Goal: Information Seeking & Learning: Check status

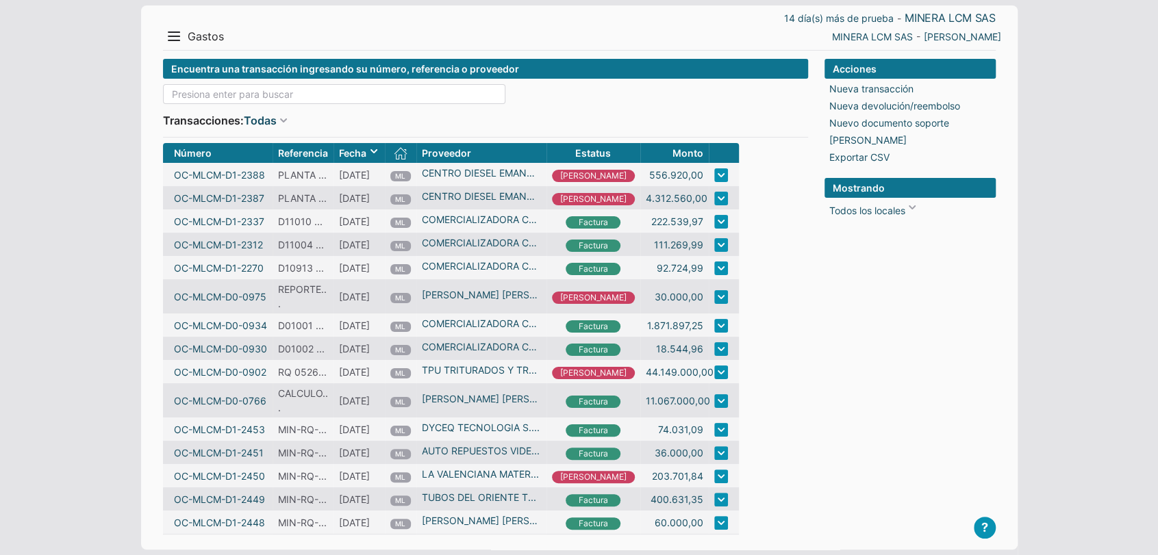
click at [394, 92] on input at bounding box center [334, 94] width 342 height 20
click at [344, 90] on input at bounding box center [334, 94] width 342 height 20
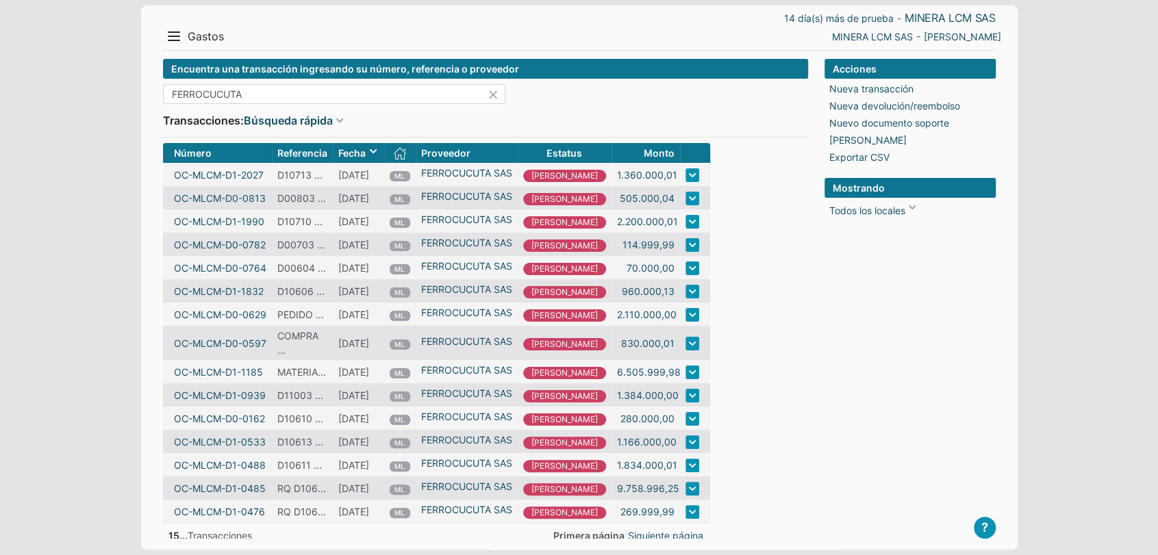
type input "FERROCUCUTA"
click at [896, 34] on link "MINERA LCM SAS" at bounding box center [872, 36] width 81 height 14
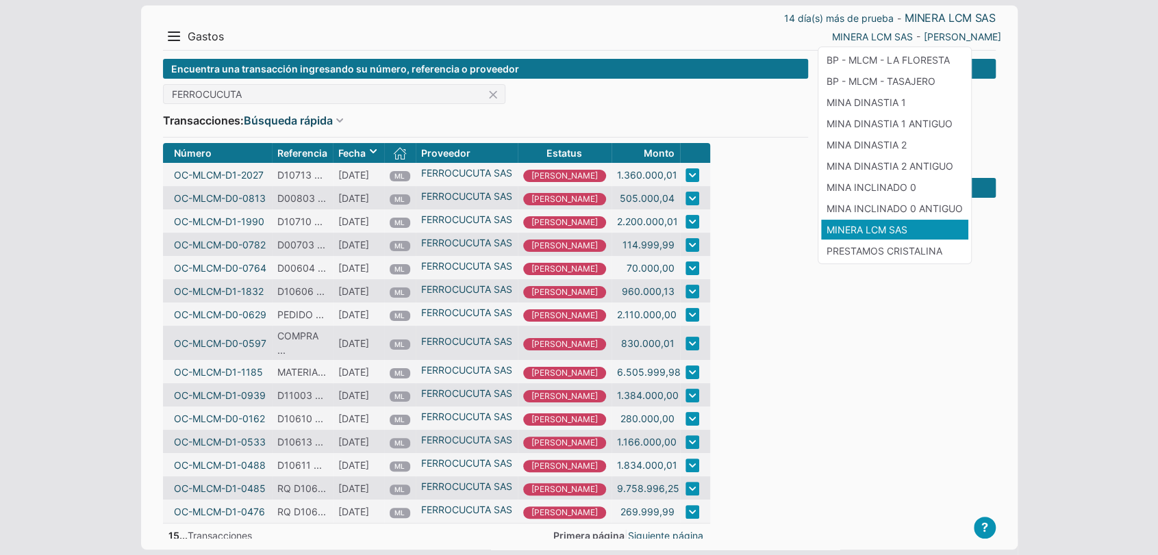
click at [904, 236] on li "MINERA LCM SAS" at bounding box center [894, 230] width 147 height 20
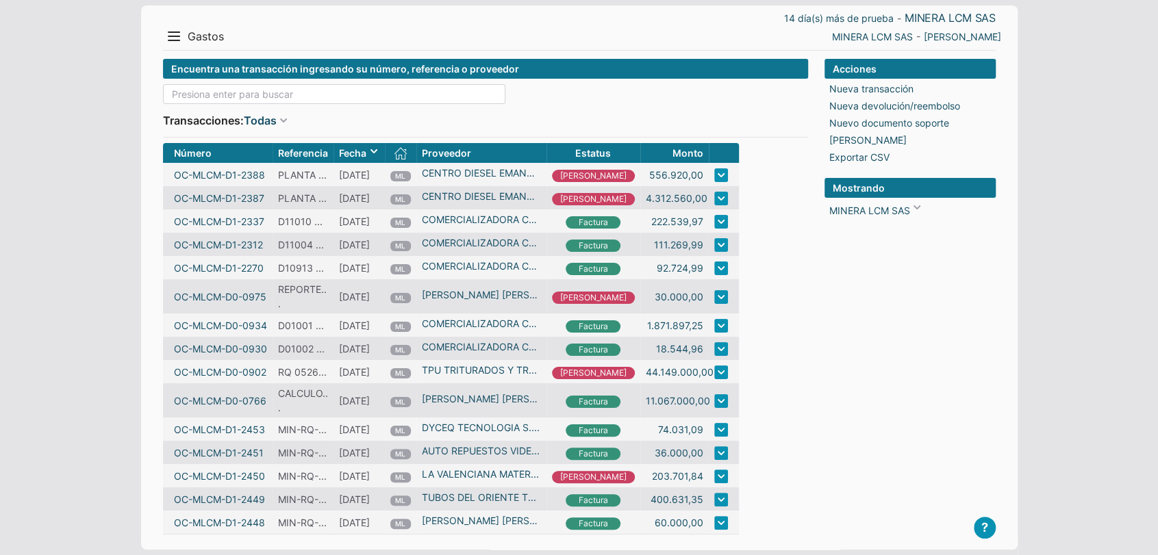
click at [380, 95] on input at bounding box center [334, 94] width 342 height 20
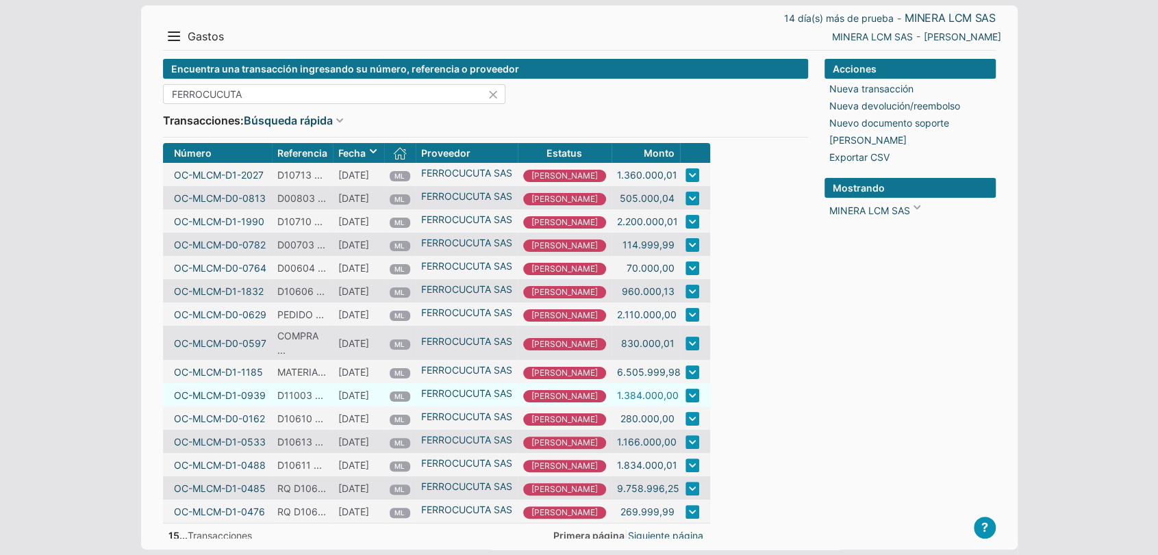
scroll to position [23, 0]
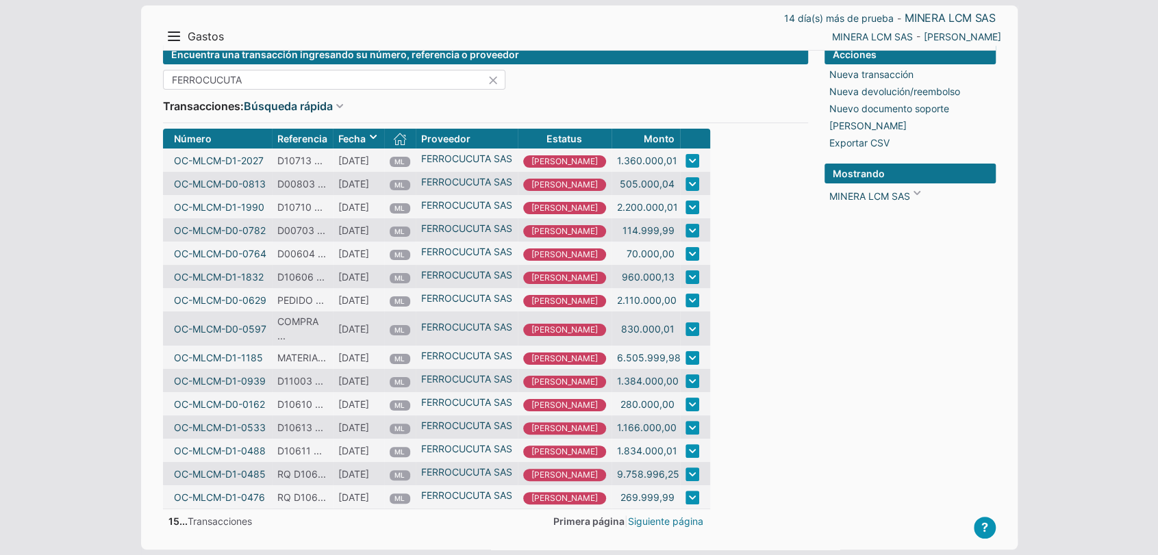
type input "FERROCUCUTA"
click at [635, 520] on link "Siguiente página" at bounding box center [665, 521] width 75 height 14
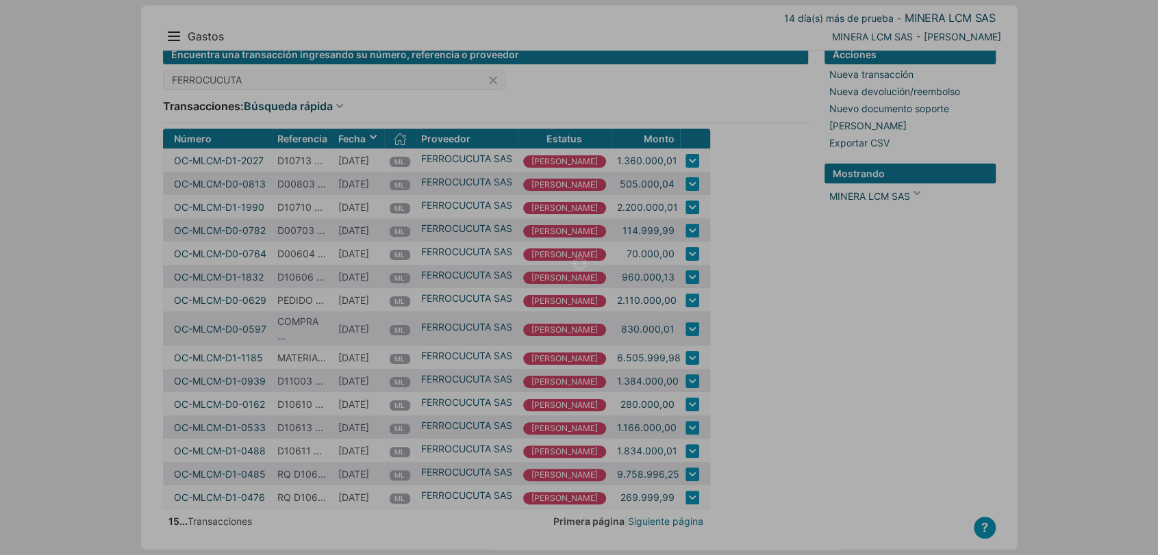
scroll to position [0, 0]
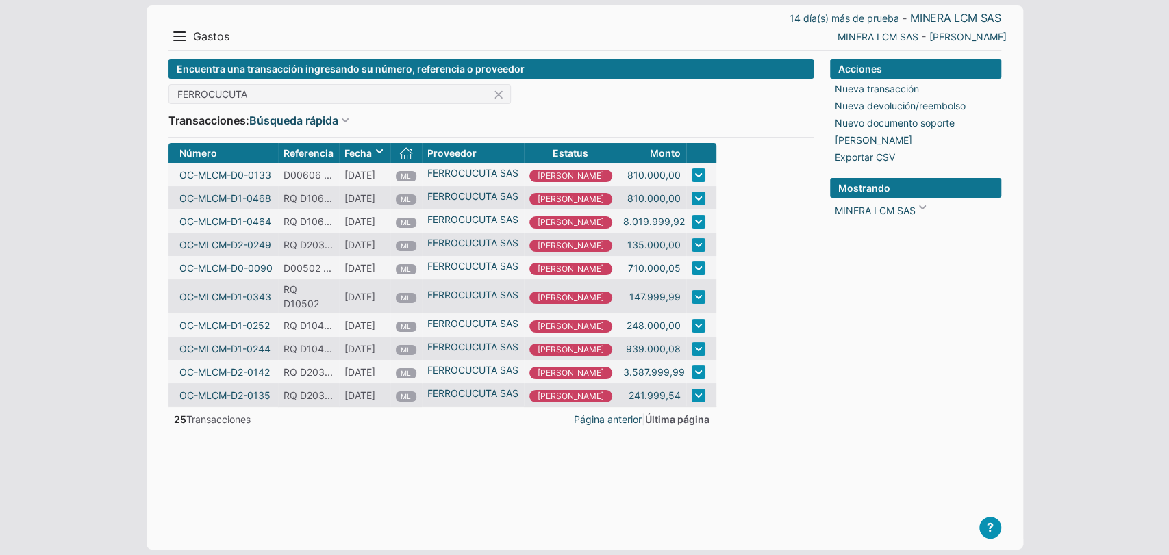
click at [650, 419] on span "Última página" at bounding box center [677, 420] width 64 height 12
click at [593, 425] on link "Página anterior" at bounding box center [608, 419] width 68 height 14
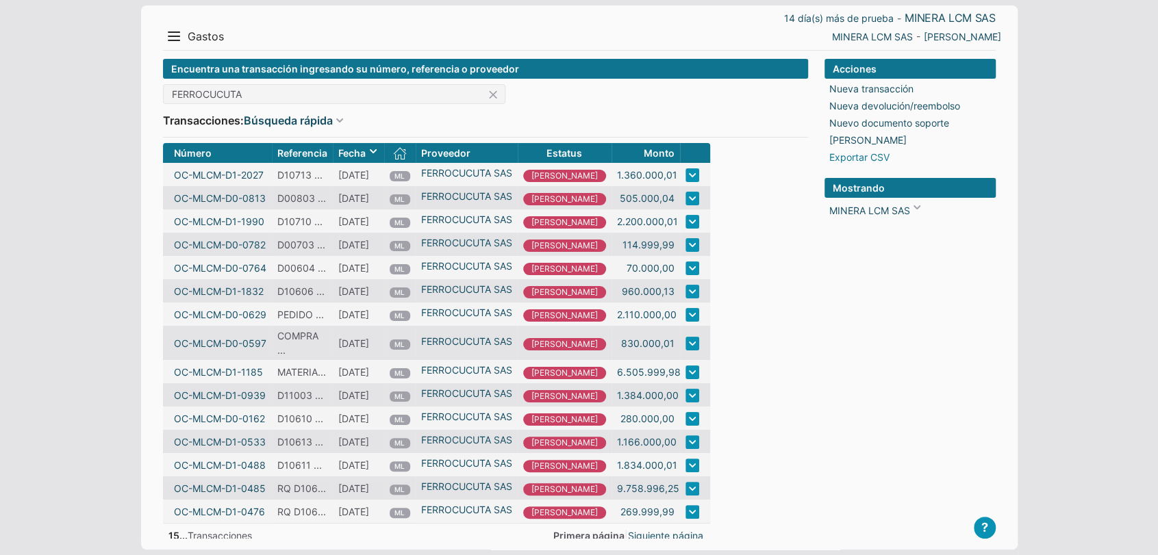
click at [853, 161] on link "Exportar CSV" at bounding box center [859, 157] width 60 height 14
select select ";"
select select "ISO-8859-1"
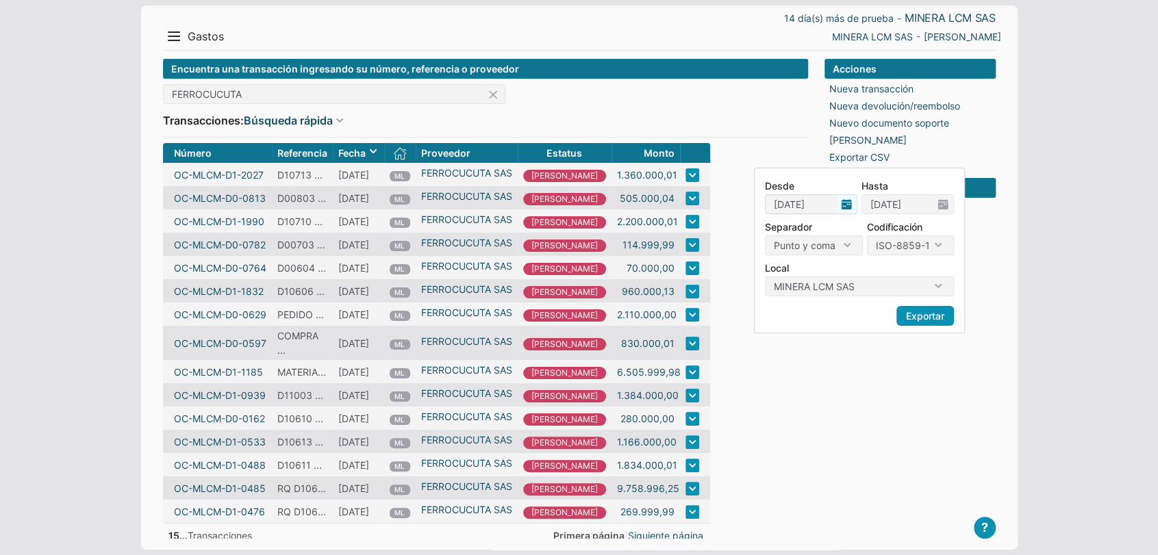
click at [841, 210] on span "01/10/2025" at bounding box center [811, 204] width 92 height 20
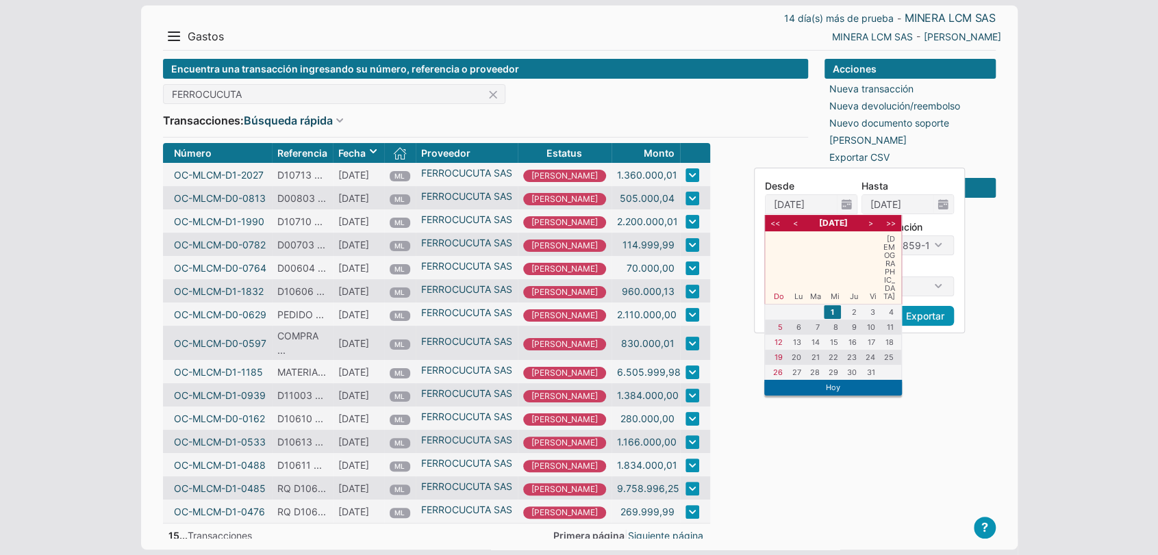
click at [794, 225] on li "<" at bounding box center [795, 223] width 17 height 12
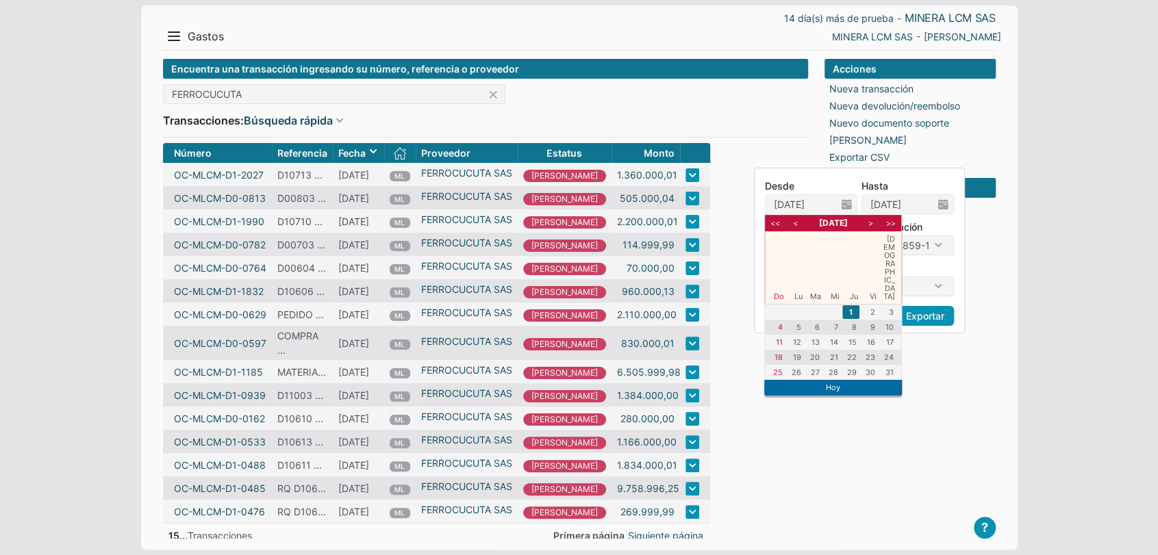
click at [794, 225] on li "<" at bounding box center [795, 223] width 17 height 12
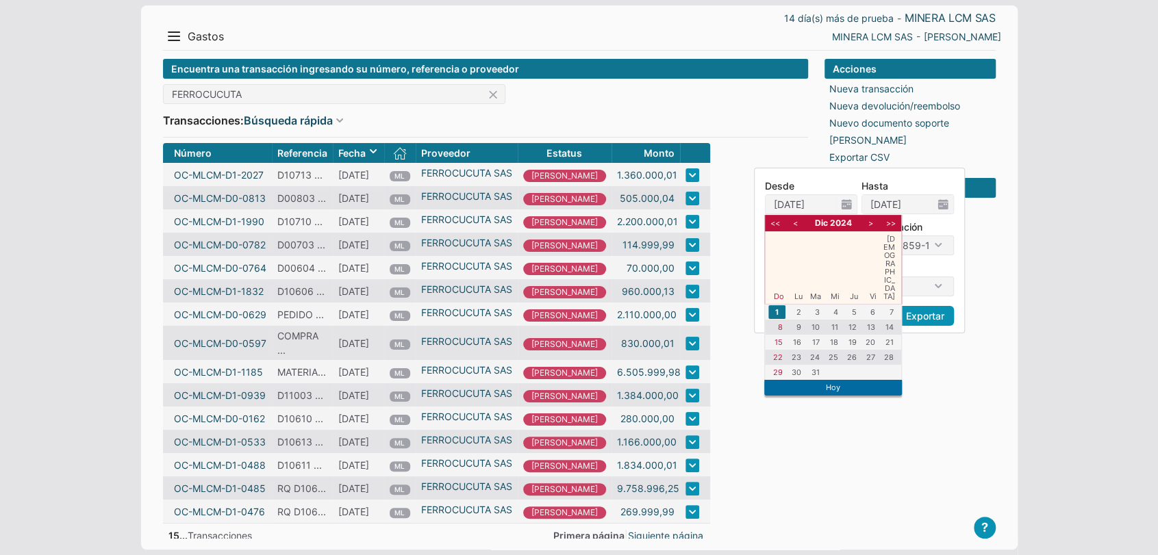
click at [774, 305] on li "1" at bounding box center [776, 312] width 17 height 14
type input "01/12/2024"
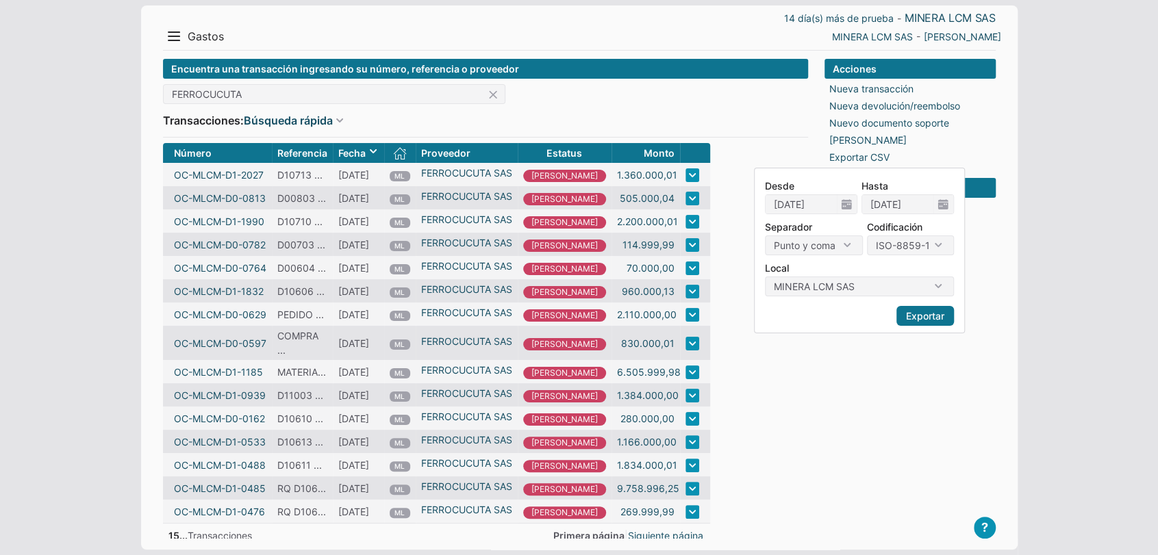
click at [924, 308] on link "Exportar" at bounding box center [925, 316] width 58 height 20
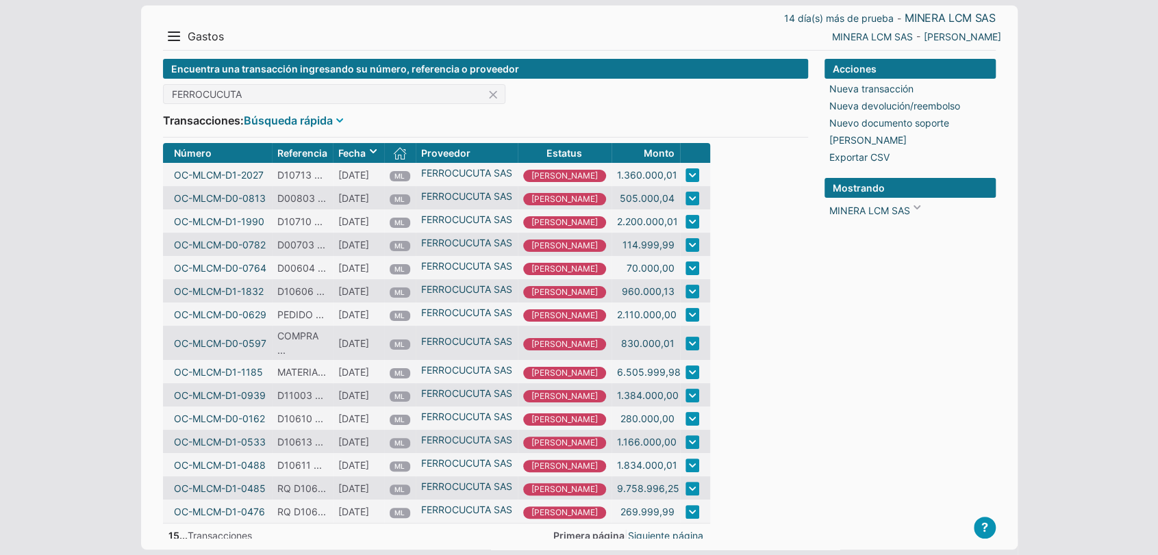
click at [321, 118] on link "Búsqueda rápida" at bounding box center [288, 120] width 89 height 16
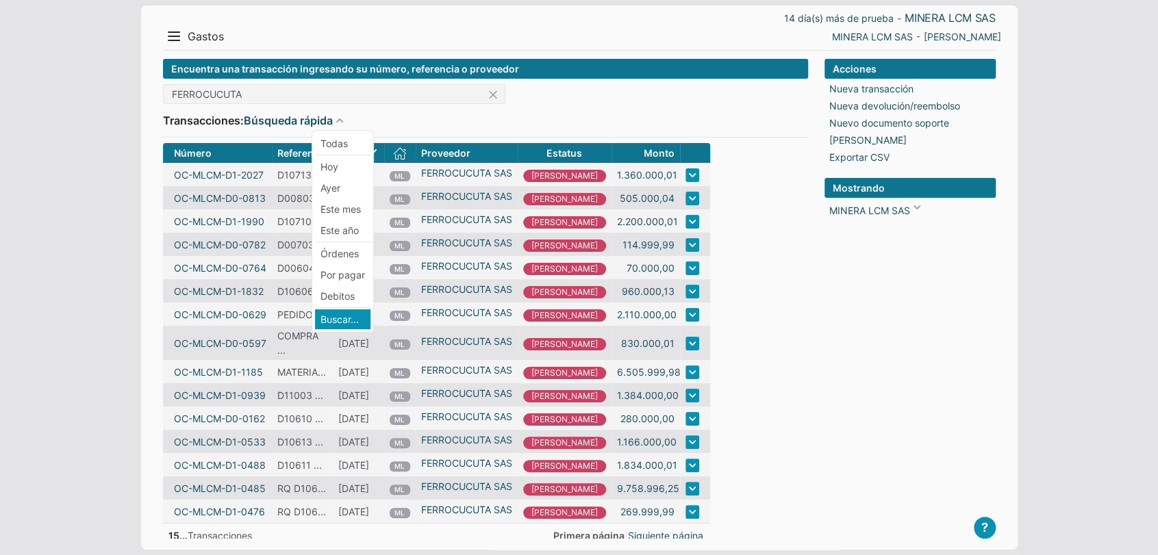
click at [335, 318] on li "Buscar..." at bounding box center [342, 319] width 55 height 20
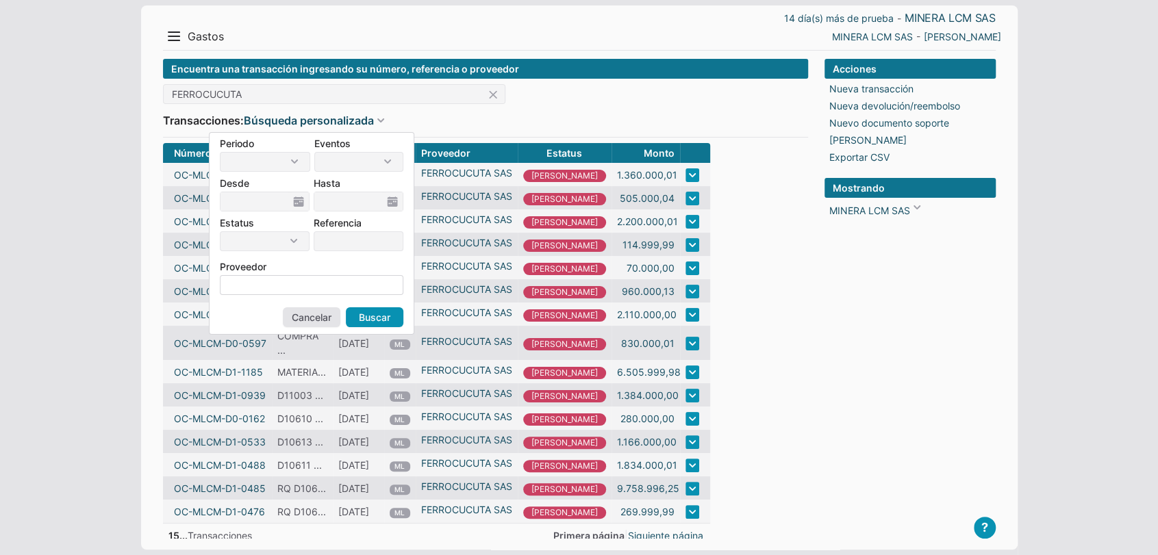
click at [292, 292] on input at bounding box center [311, 285] width 183 height 20
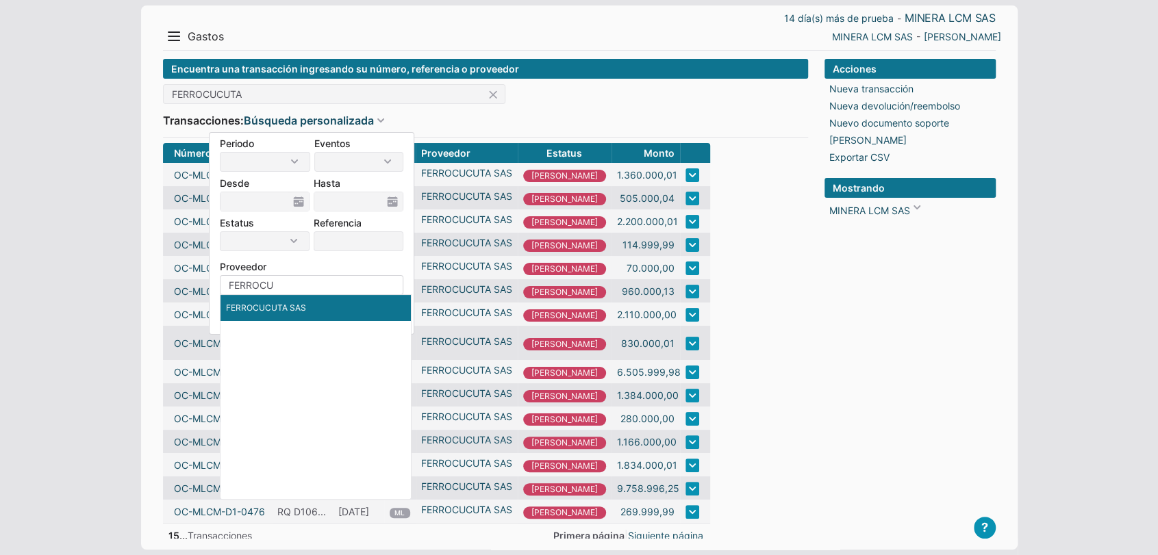
type input "FERROCU"
click at [300, 302] on li "FERROCUCUTA SAS" at bounding box center [315, 308] width 190 height 26
type input "FERROCUCUTA SAS"
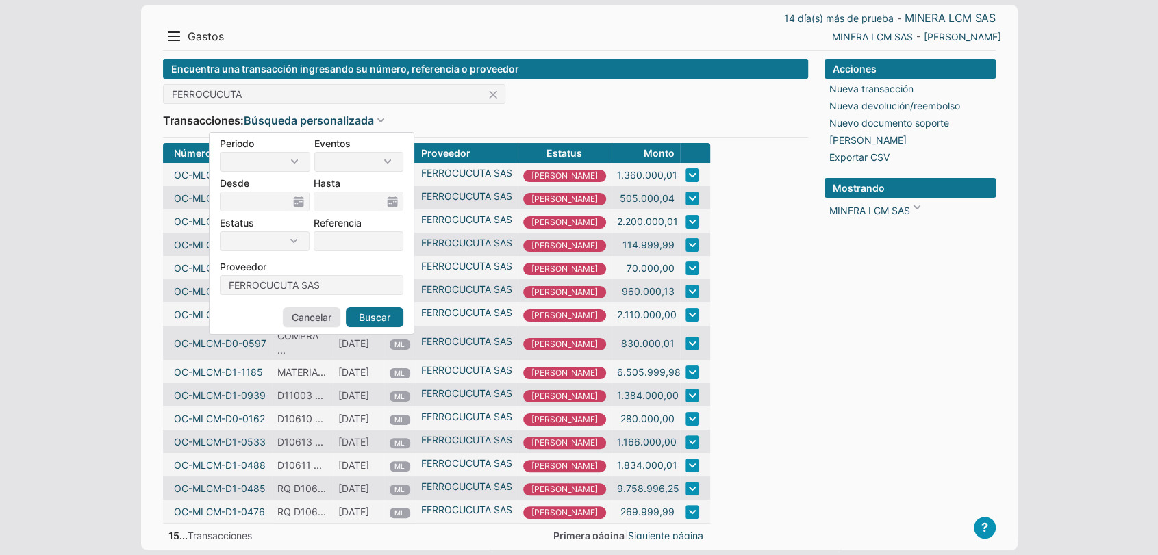
click at [372, 317] on link "Buscar" at bounding box center [375, 317] width 58 height 20
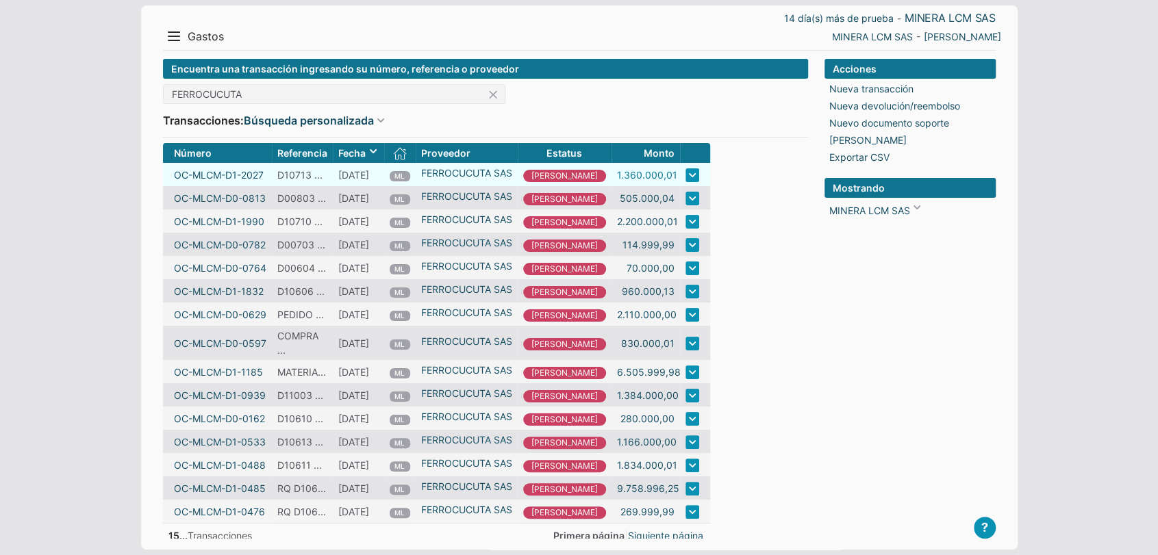
click at [617, 171] on link "1.360.000,01" at bounding box center [647, 175] width 60 height 14
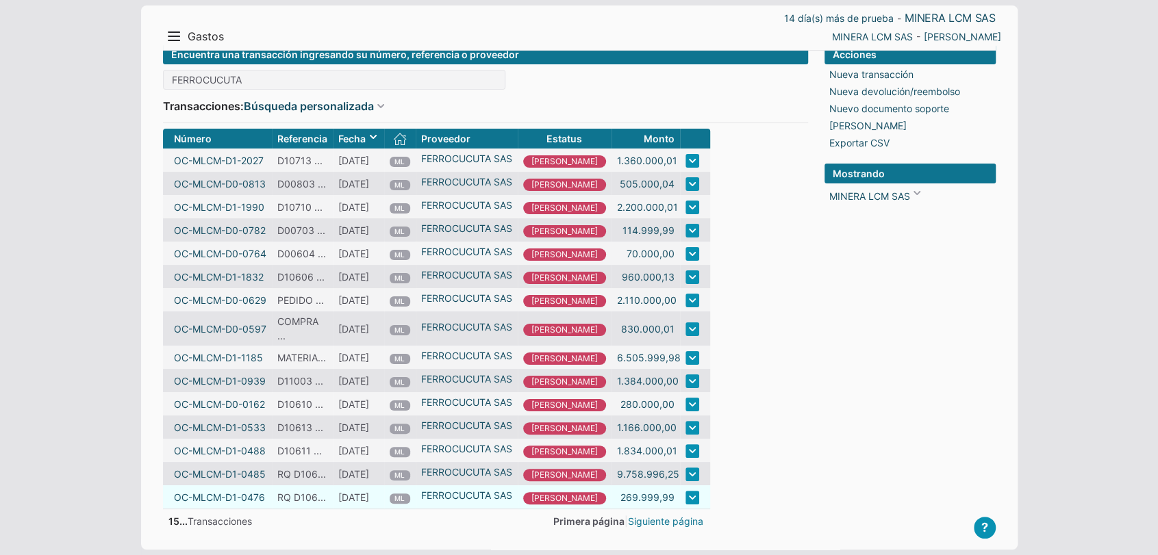
click at [637, 521] on link "Siguiente página" at bounding box center [665, 521] width 75 height 14
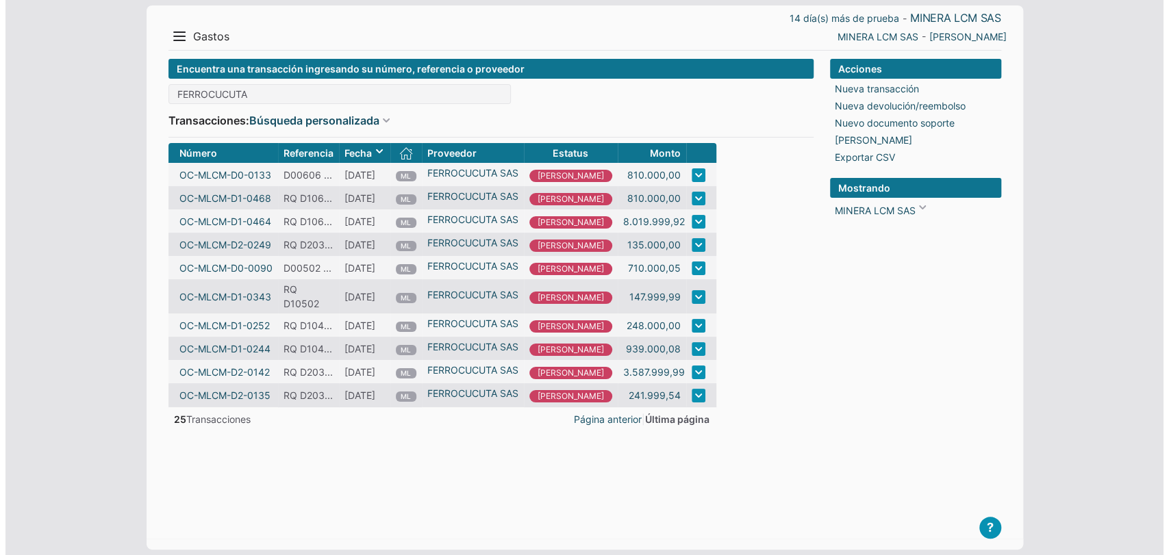
scroll to position [0, 0]
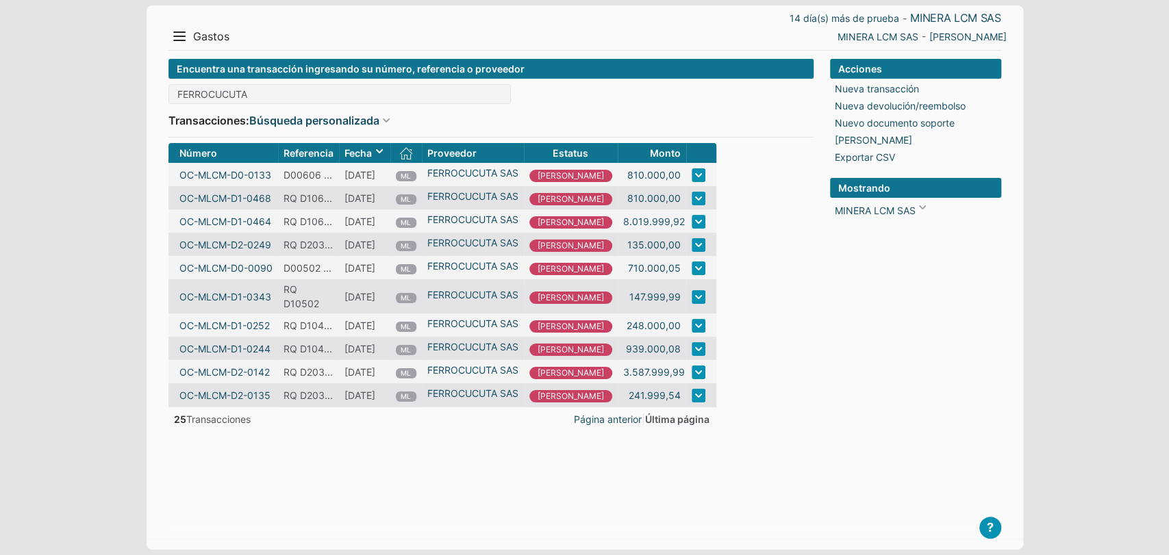
click at [645, 423] on span "Última página" at bounding box center [677, 420] width 64 height 12
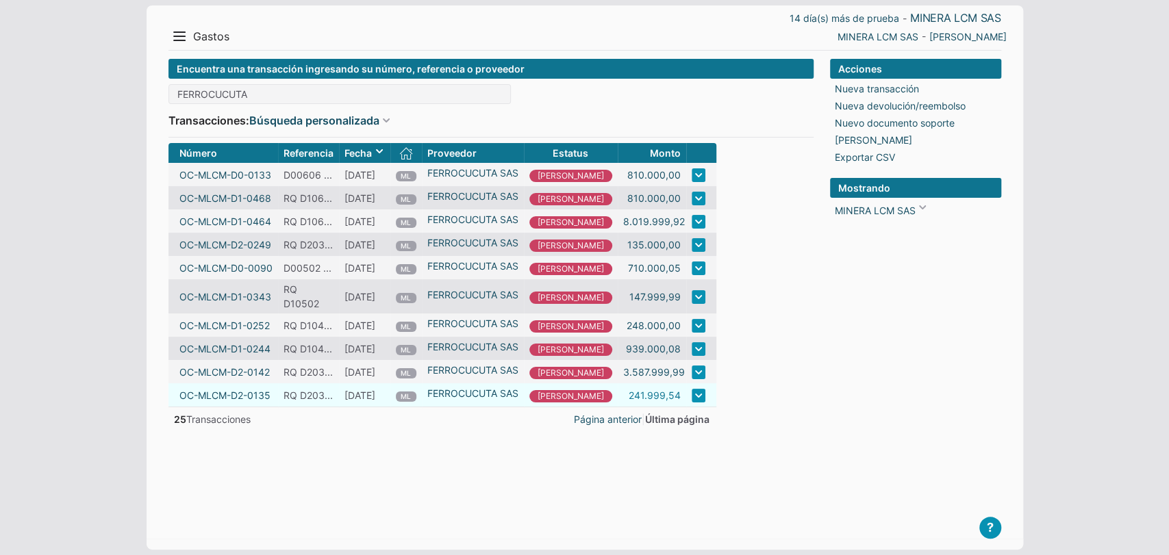
click at [629, 399] on link "241.999,54" at bounding box center [655, 395] width 52 height 14
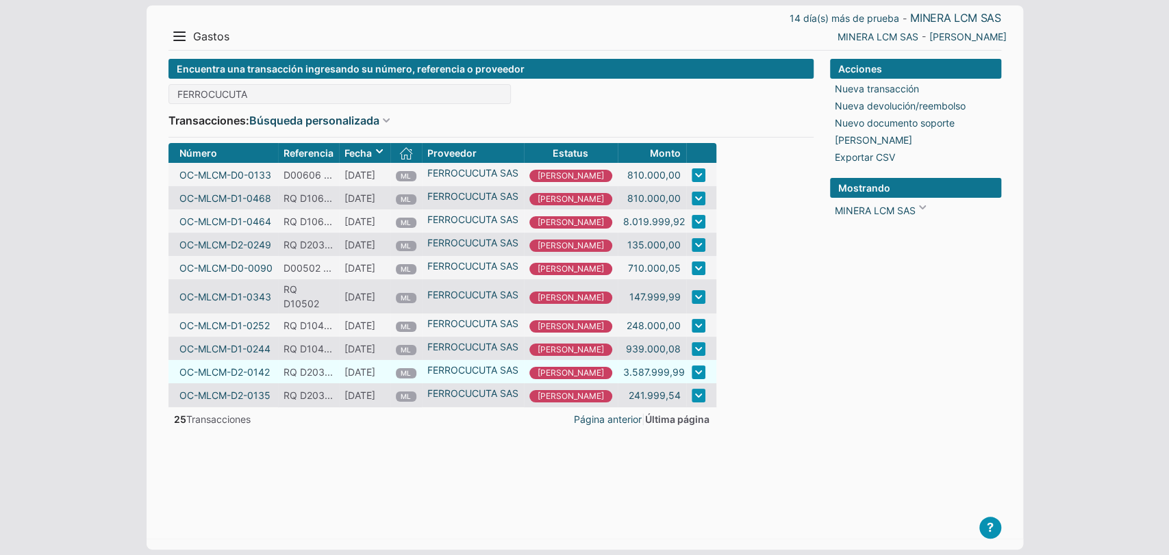
click at [618, 368] on td "3.587.999,99" at bounding box center [652, 371] width 68 height 23
click at [623, 372] on link "3.587.999,99" at bounding box center [654, 372] width 62 height 14
click at [627, 227] on link "8.019.999,92" at bounding box center [654, 221] width 62 height 14
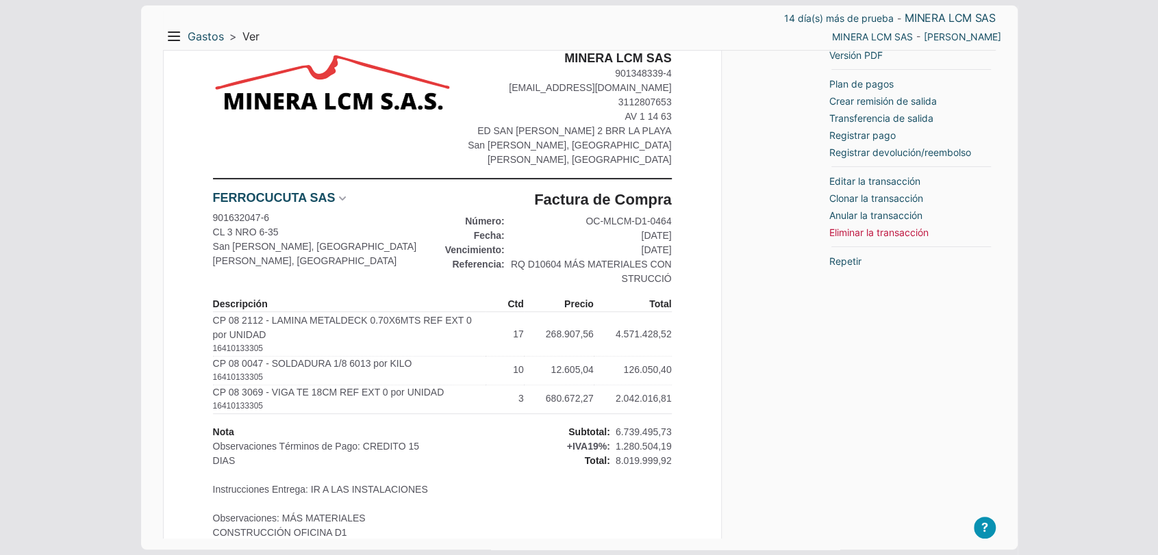
scroll to position [228, 0]
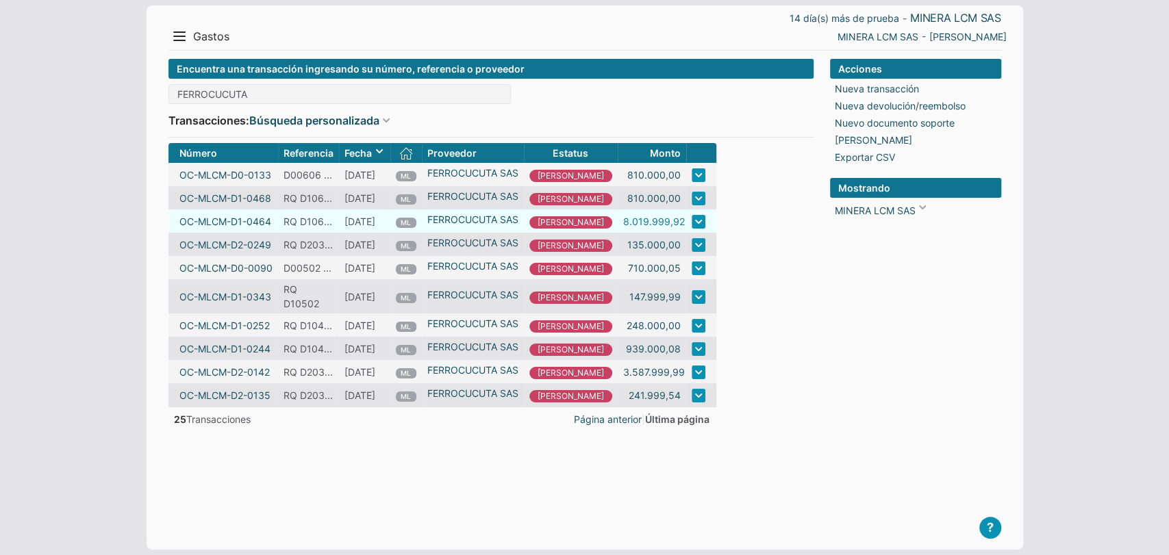
click at [633, 223] on link "8.019.999,92" at bounding box center [654, 221] width 62 height 14
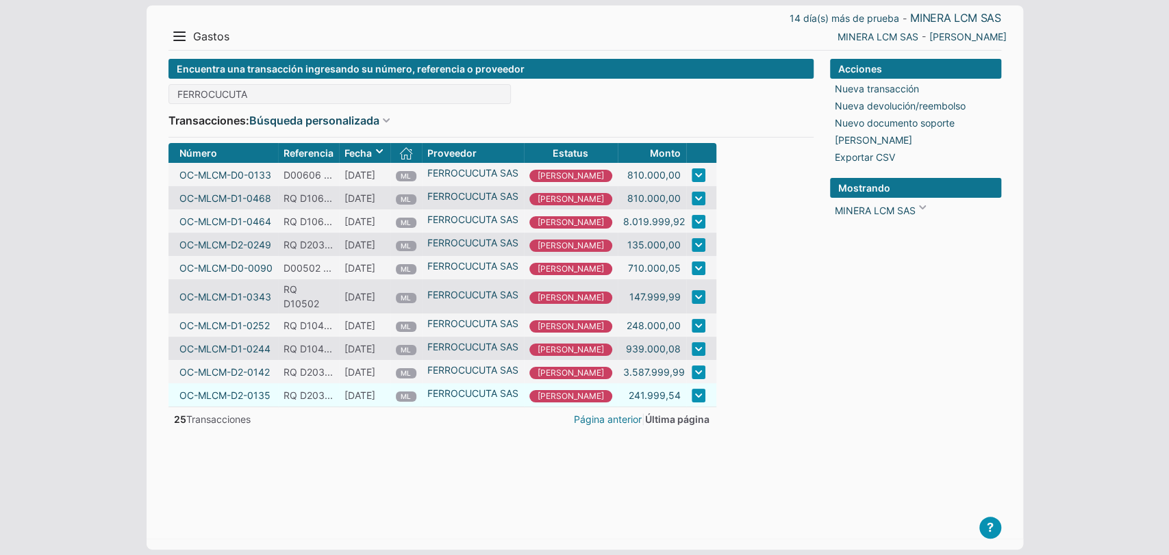
click at [574, 422] on link "Página anterior" at bounding box center [608, 419] width 68 height 14
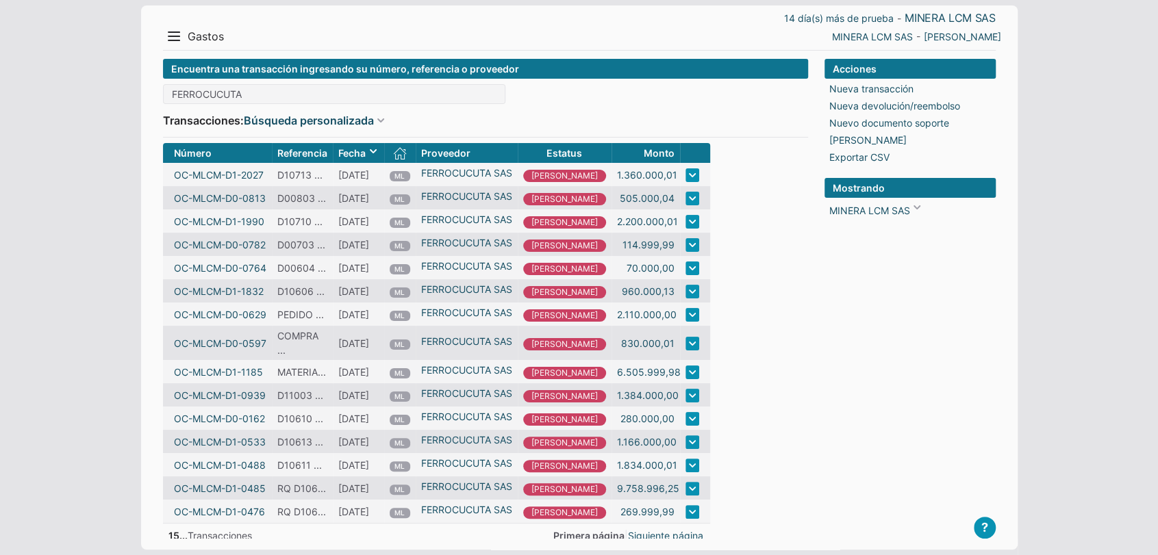
click at [838, 397] on div "Acciones Nueva transacción Nueva devolución/reembolso Nuevo documento soporte I…" at bounding box center [909, 300] width 171 height 483
click at [905, 36] on link "MINERA LCM SAS" at bounding box center [872, 36] width 81 height 14
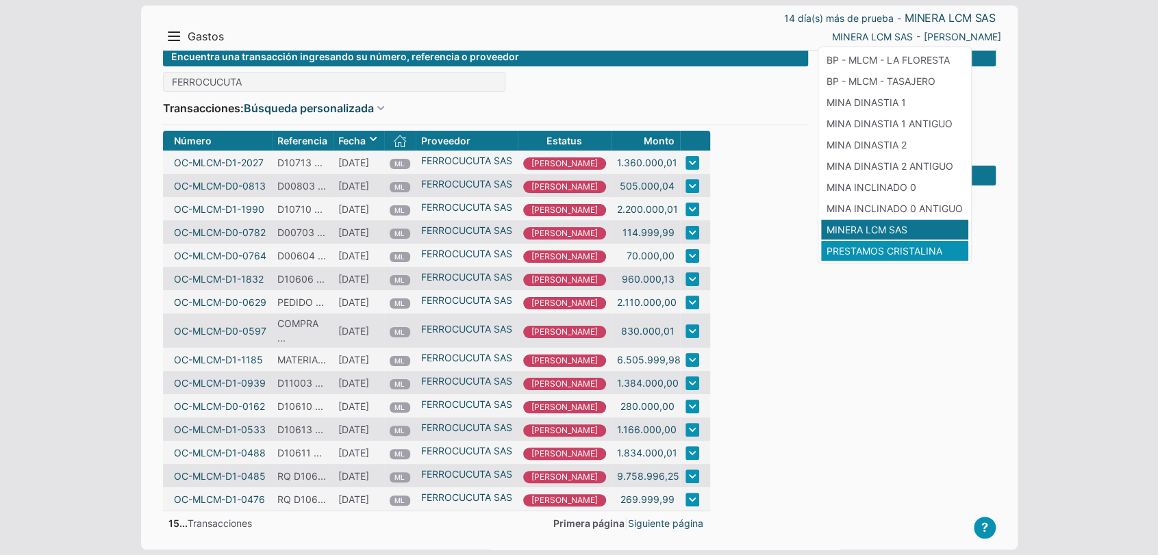
scroll to position [23, 0]
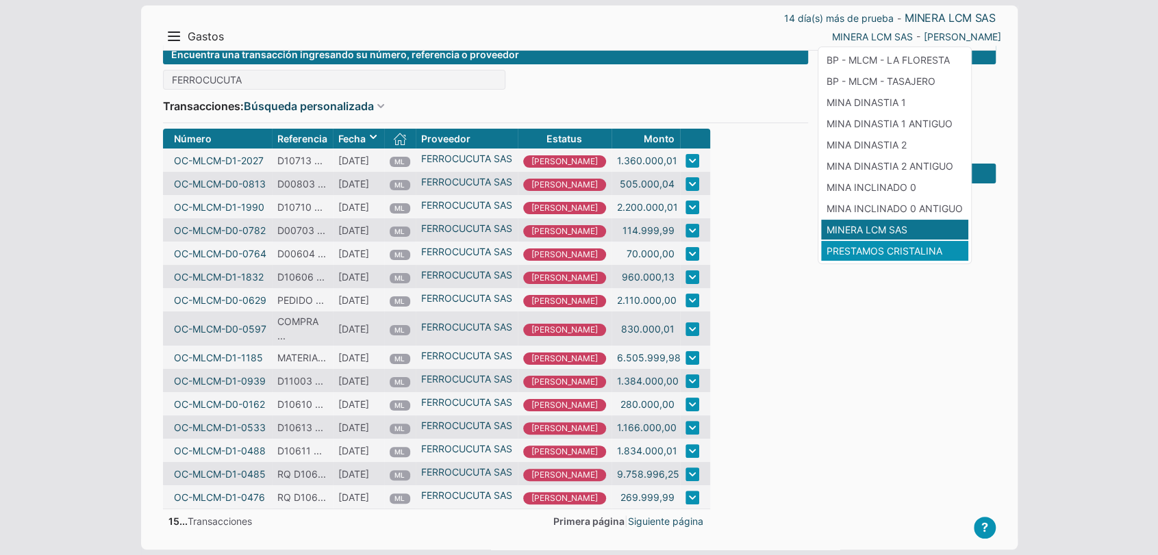
click at [886, 255] on li "PRESTAMOS CRISTALINA" at bounding box center [894, 251] width 147 height 20
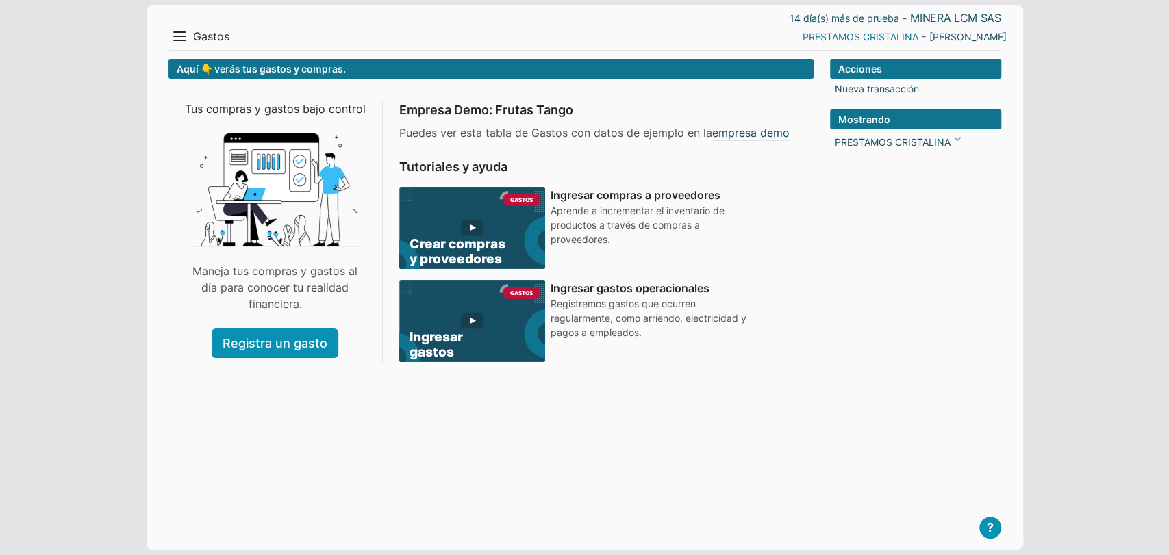
click at [904, 37] on link "PRESTAMOS CRISTALINA" at bounding box center [860, 36] width 116 height 14
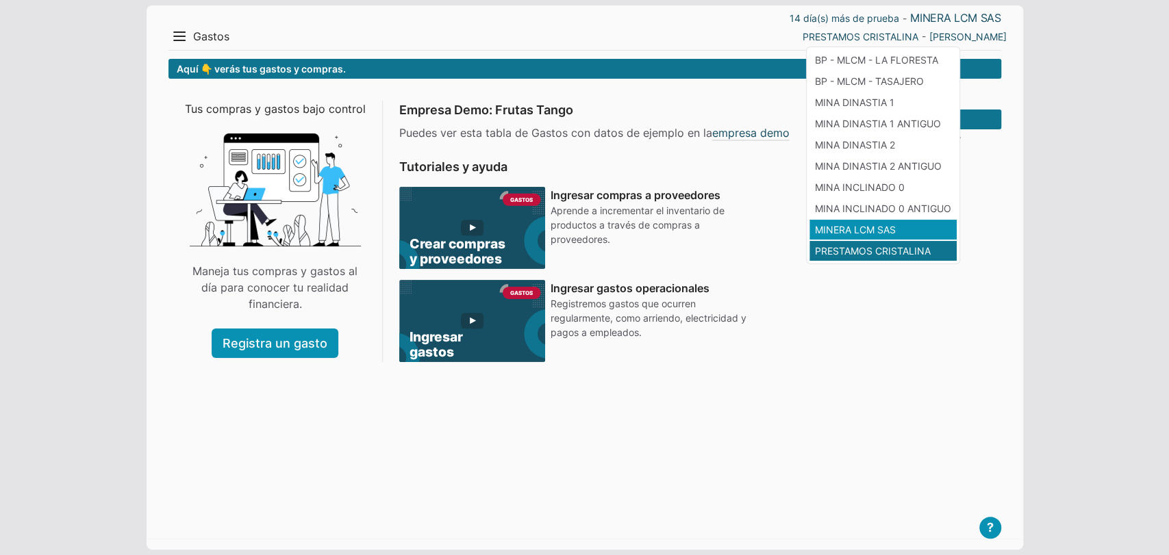
click at [876, 231] on li "MINERA LCM SAS" at bounding box center [882, 230] width 147 height 20
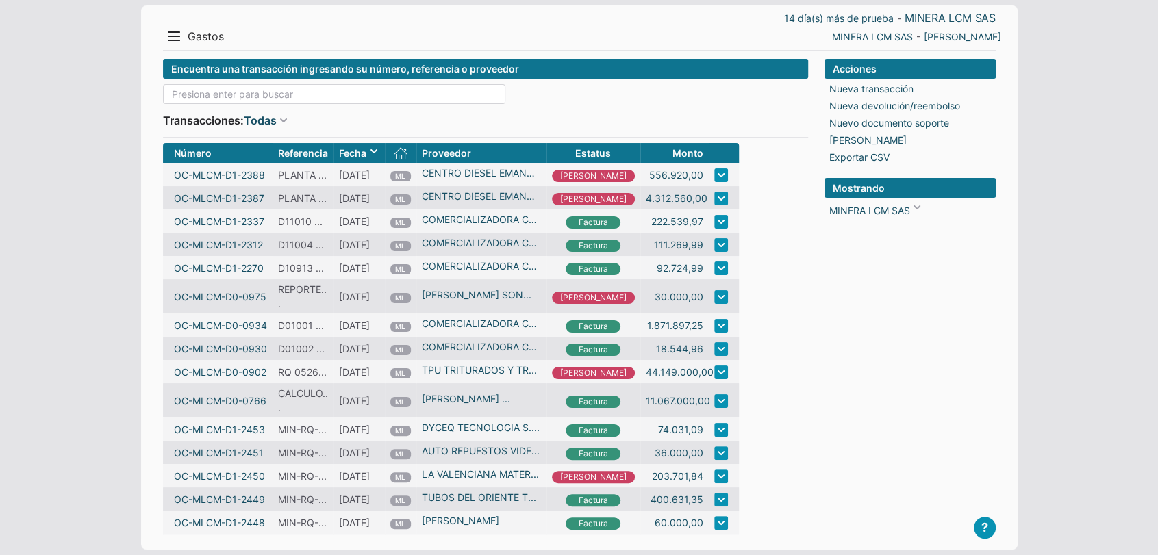
click at [461, 90] on input at bounding box center [334, 94] width 342 height 20
click at [263, 118] on link "Todas" at bounding box center [260, 120] width 33 height 16
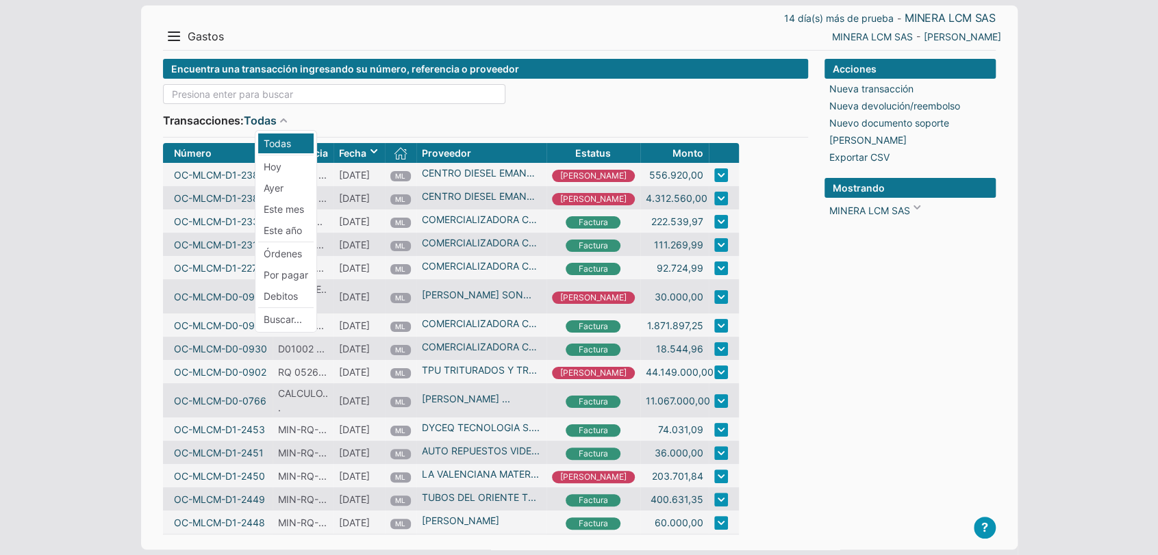
click at [281, 88] on input at bounding box center [334, 94] width 342 height 20
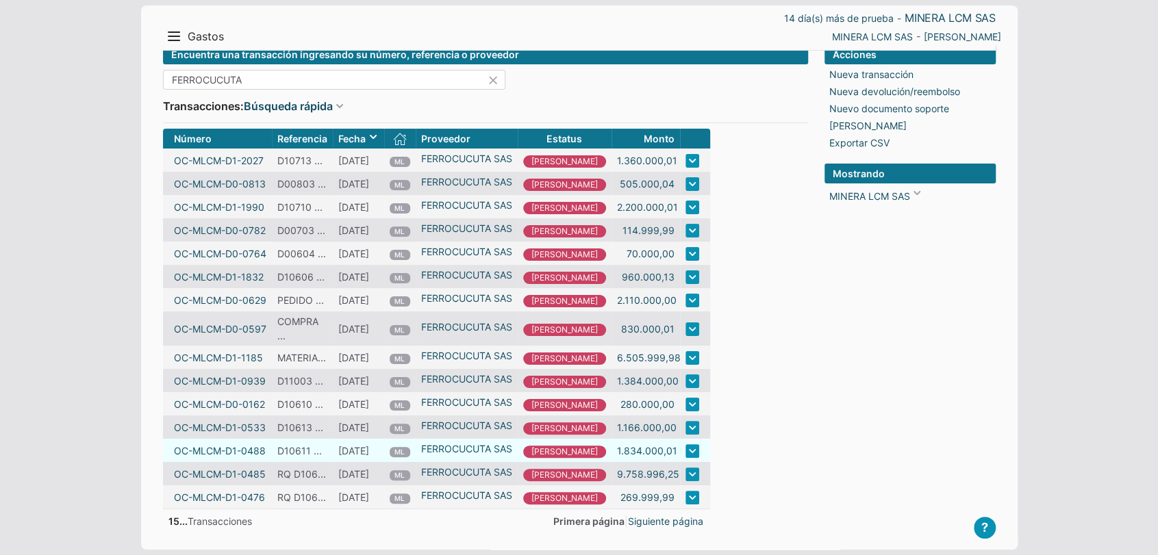
scroll to position [23, 0]
type input "FERROCUCUTA"
click at [646, 527] on link "Siguiente página" at bounding box center [665, 521] width 75 height 14
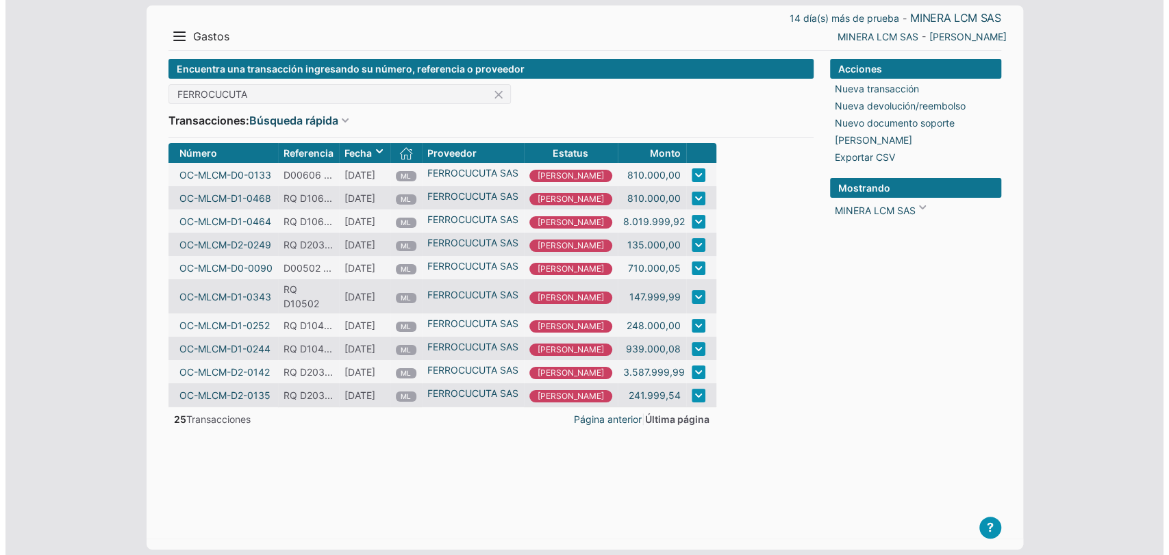
scroll to position [0, 0]
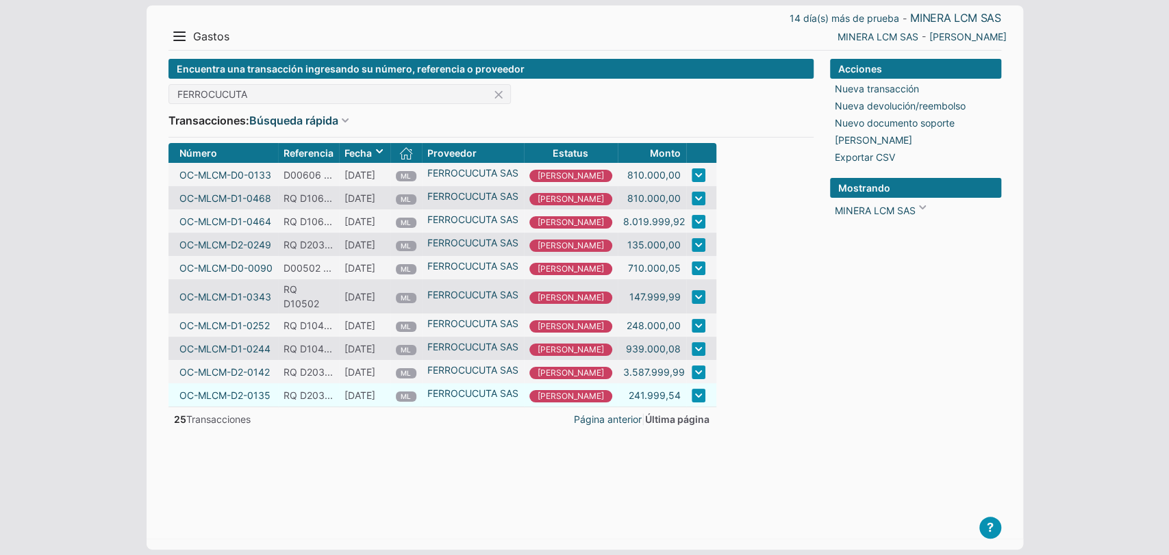
click at [807, 434] on form "Encuentra una transacción ingresando su número, referencia o proveedor FERROCUC…" at bounding box center [490, 293] width 645 height 469
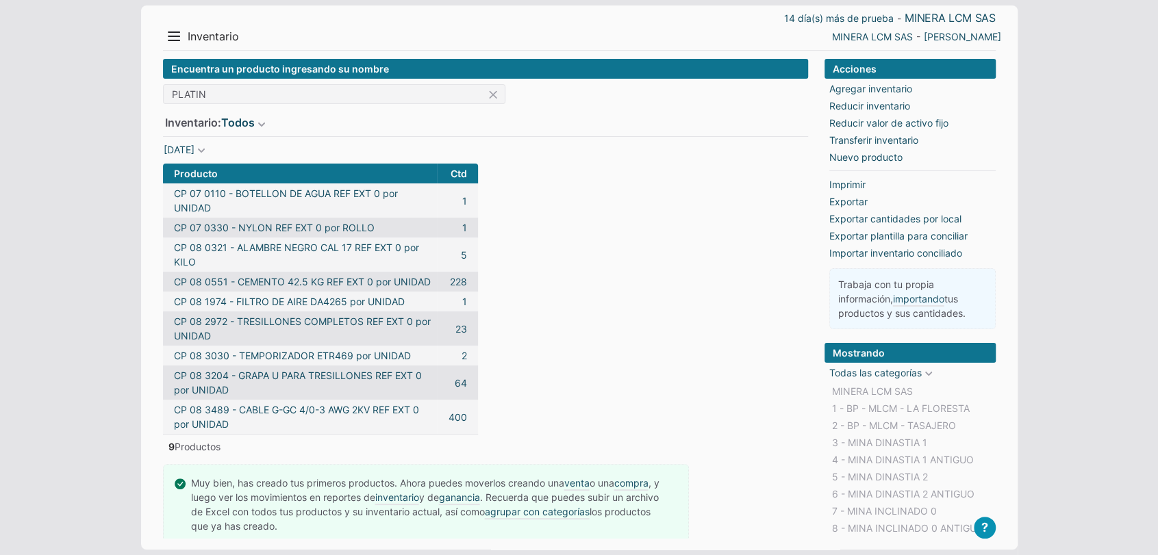
type input "PLATINA"
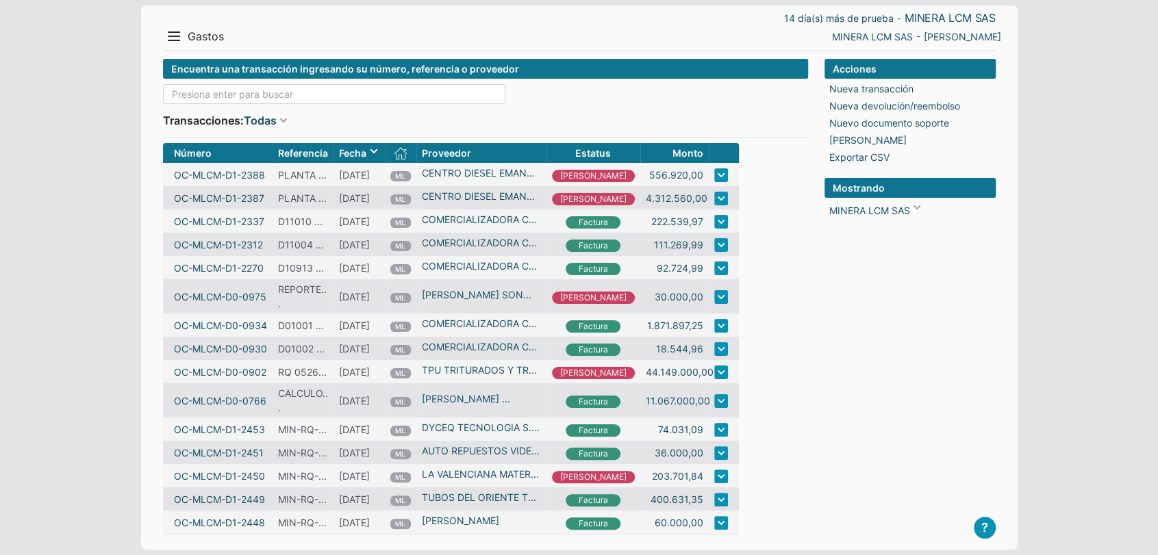
click at [342, 91] on input at bounding box center [334, 94] width 342 height 20
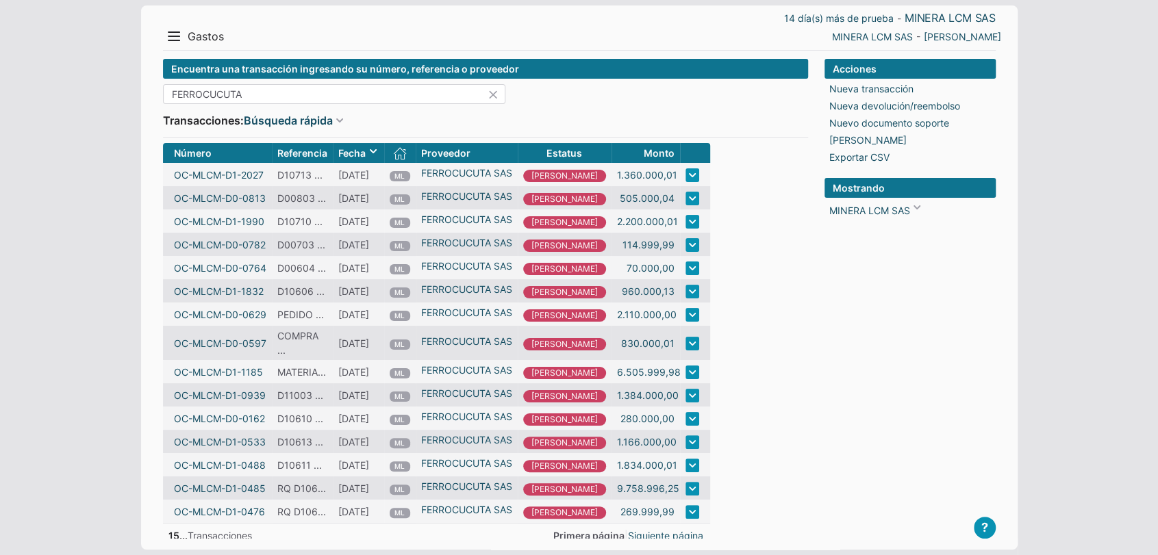
type input "FERROCUCUTA"
click at [791, 347] on form "Encuentra una transacción ingresando su número, referencia o proveedor FERROCUC…" at bounding box center [485, 300] width 645 height 483
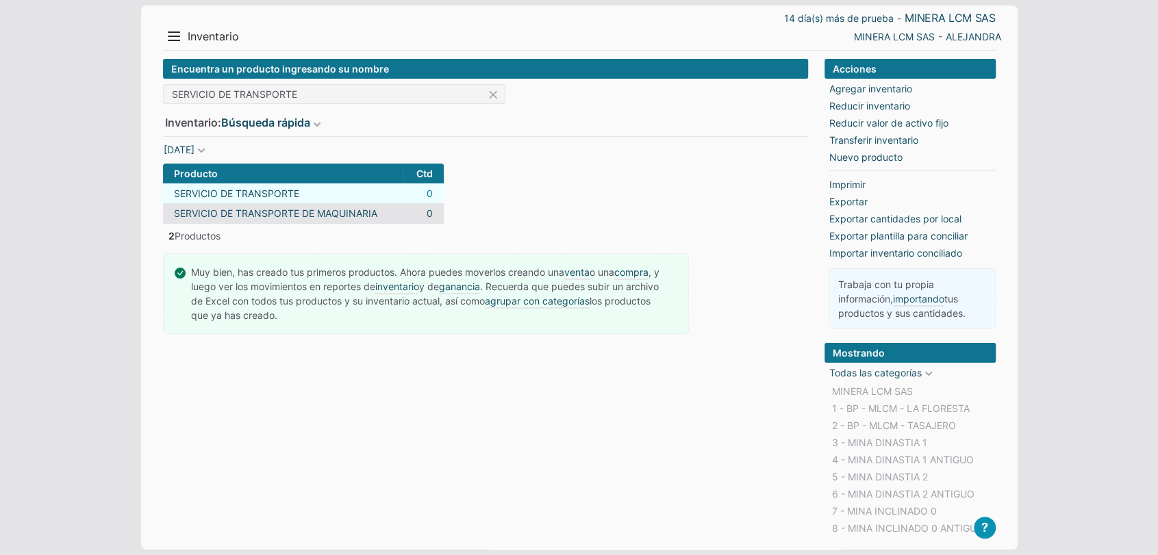
type input "SERVICIO DE TRANSPORTE"
click at [427, 191] on link "0" at bounding box center [430, 193] width 6 height 14
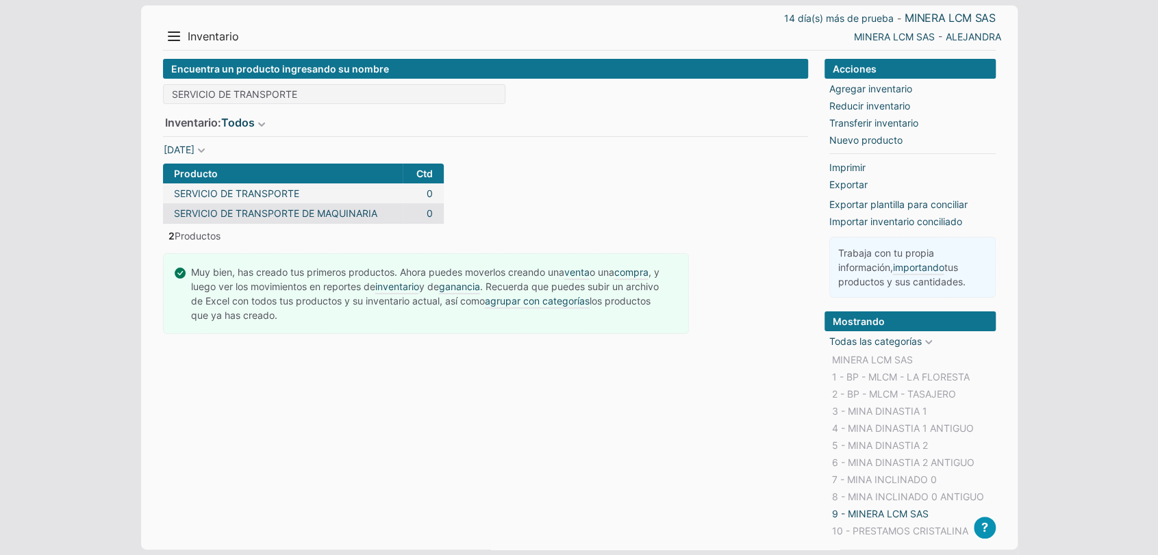
click at [297, 99] on input "SERVICIO DE TRANSPORTE" at bounding box center [334, 94] width 342 height 20
click at [754, 425] on div "Encuentra un producto ingresando su nombre SERVICIO DE TRANSPORTE Inventario: T…" at bounding box center [485, 306] width 645 height 494
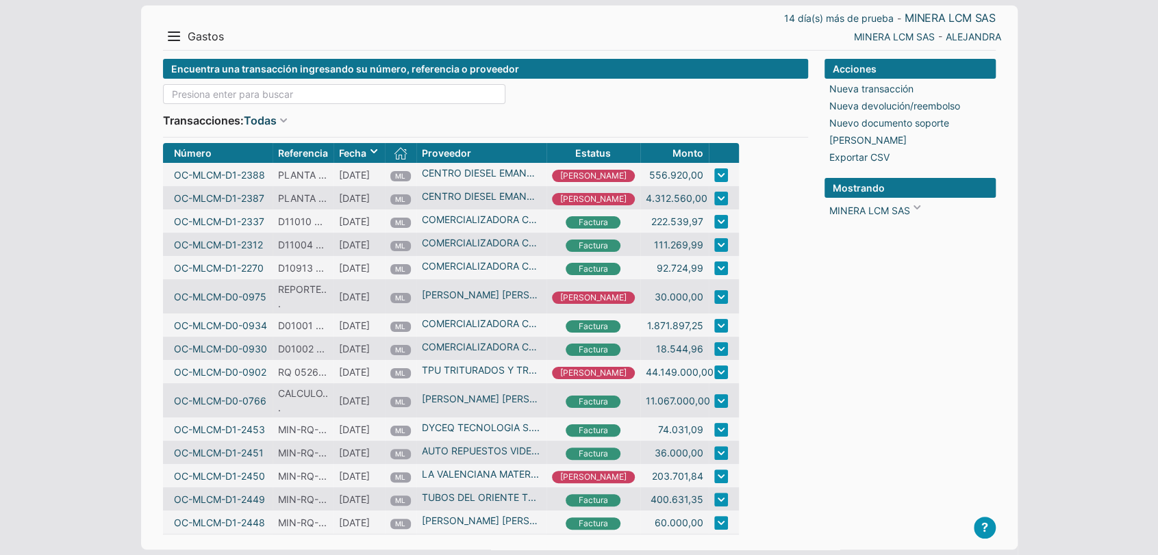
click at [330, 92] on input at bounding box center [334, 94] width 342 height 20
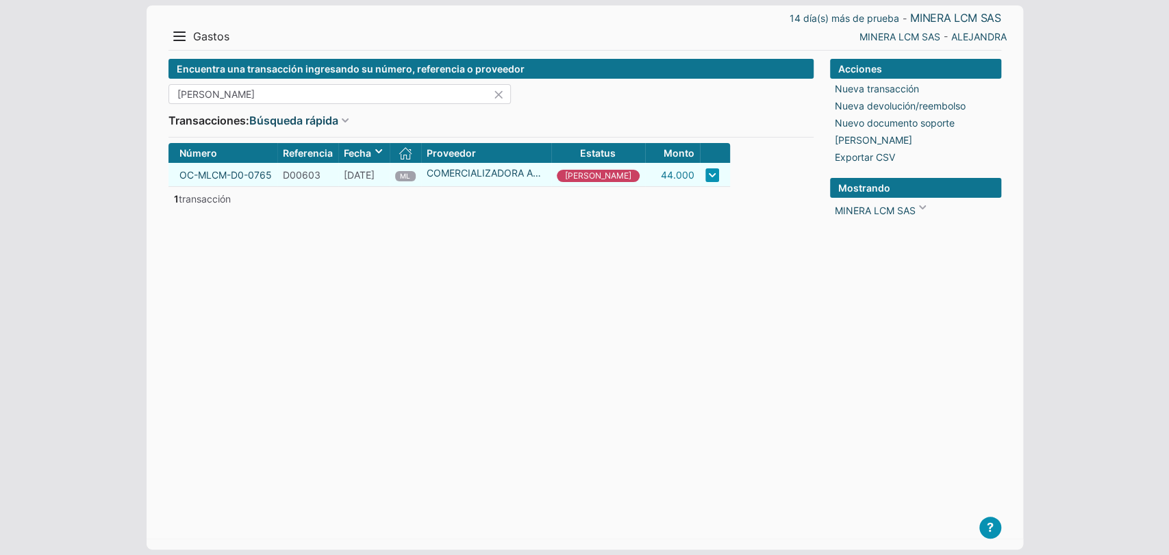
type input "ANDRADE"
click at [661, 177] on link "44.000" at bounding box center [678, 175] width 34 height 14
click at [926, 507] on div "Acciones Nueva transacción Nueva devolución/reembolso Nuevo documento soporte I…" at bounding box center [915, 293] width 171 height 469
click at [854, 520] on div "Acciones Nueva transacción Nueva devolución/reembolso Nuevo documento soporte I…" at bounding box center [915, 293] width 171 height 469
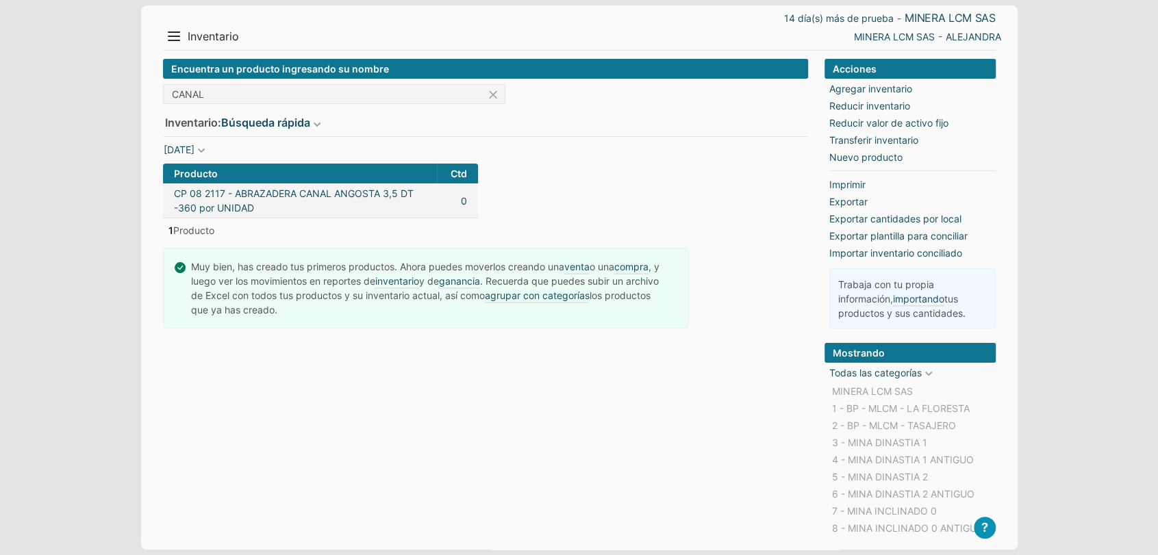
click at [225, 84] on input "CANAL" at bounding box center [334, 94] width 342 height 20
type input "CANAL"
click at [487, 401] on div "Encuentra un producto ingresando su nombre CANAL Inventario: Búsqueda rápida To…" at bounding box center [485, 322] width 645 height 526
click at [844, 385] on link "MINERA LCM SAS" at bounding box center [872, 391] width 86 height 17
click at [685, 385] on div "Encuentra un producto ingresando su nombre CANAL Inventario: Búsqueda rápida To…" at bounding box center [485, 322] width 645 height 526
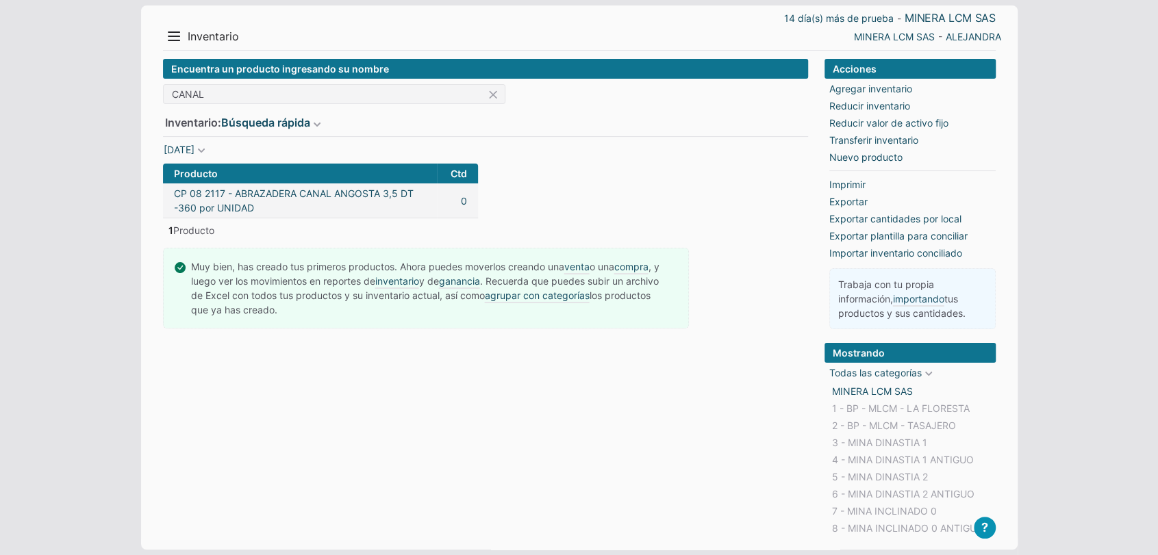
click at [685, 385] on div "Encuentra un producto ingresando su nombre CANAL Inventario: Búsqueda rápida To…" at bounding box center [485, 322] width 645 height 526
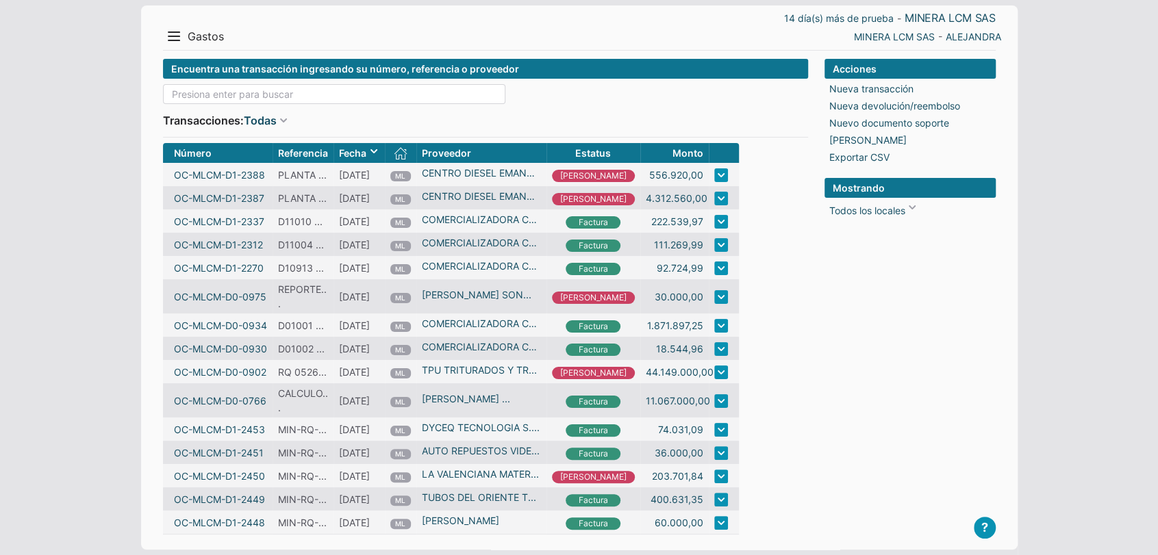
click at [400, 94] on input at bounding box center [334, 94] width 342 height 20
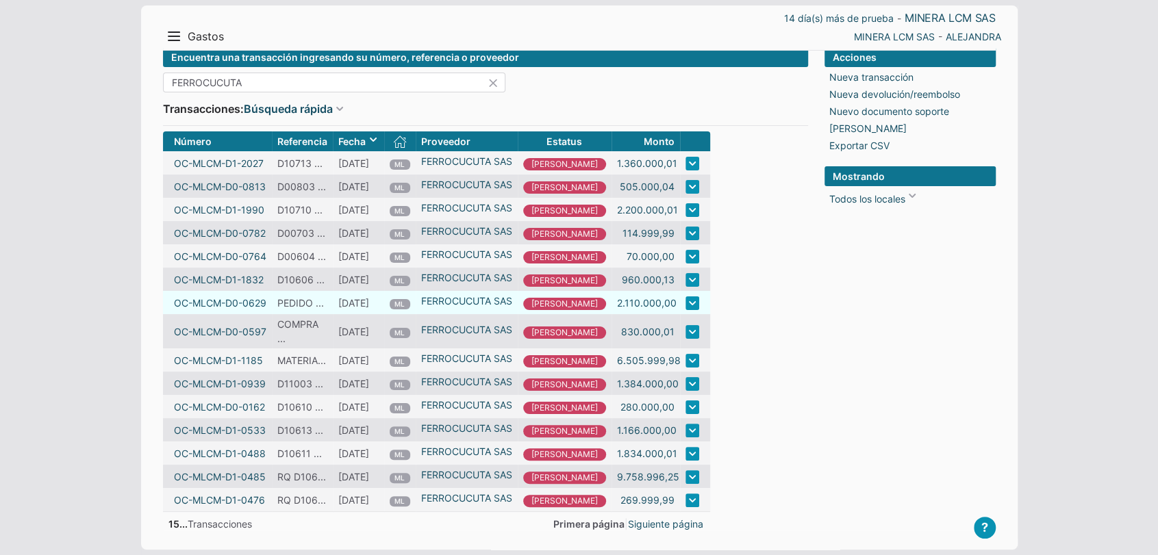
scroll to position [23, 0]
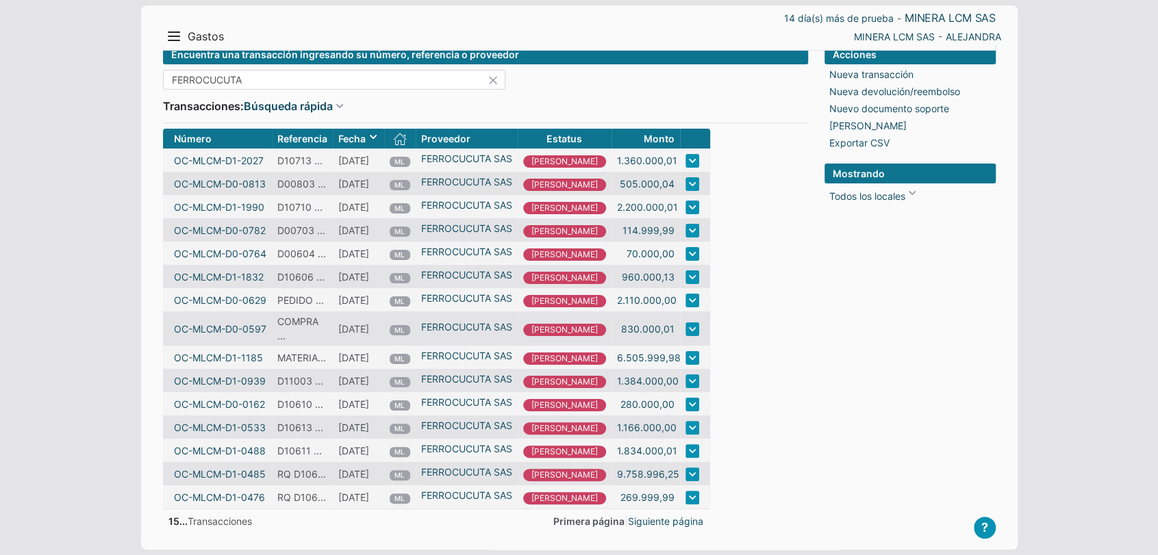
drag, startPoint x: 248, startPoint y: 66, endPoint x: 149, endPoint y: 62, distance: 98.7
click at [149, 62] on div "14 día(s) más de prueba - MINERA LCM SAS Menu Resumen Ingresos 1 Nuevo right Ga…" at bounding box center [579, 270] width 876 height 559
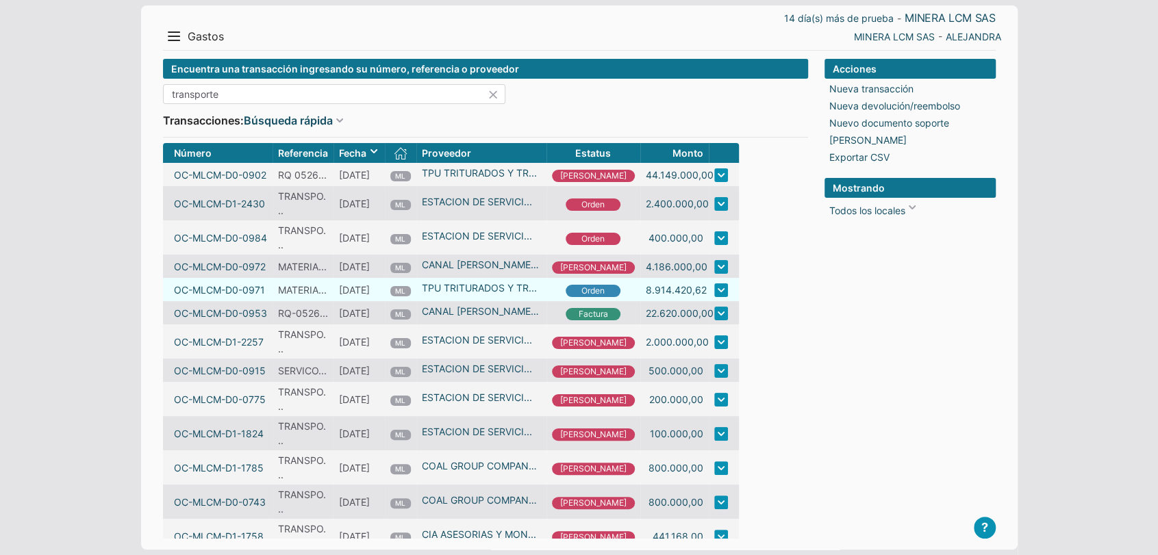
scroll to position [105, 0]
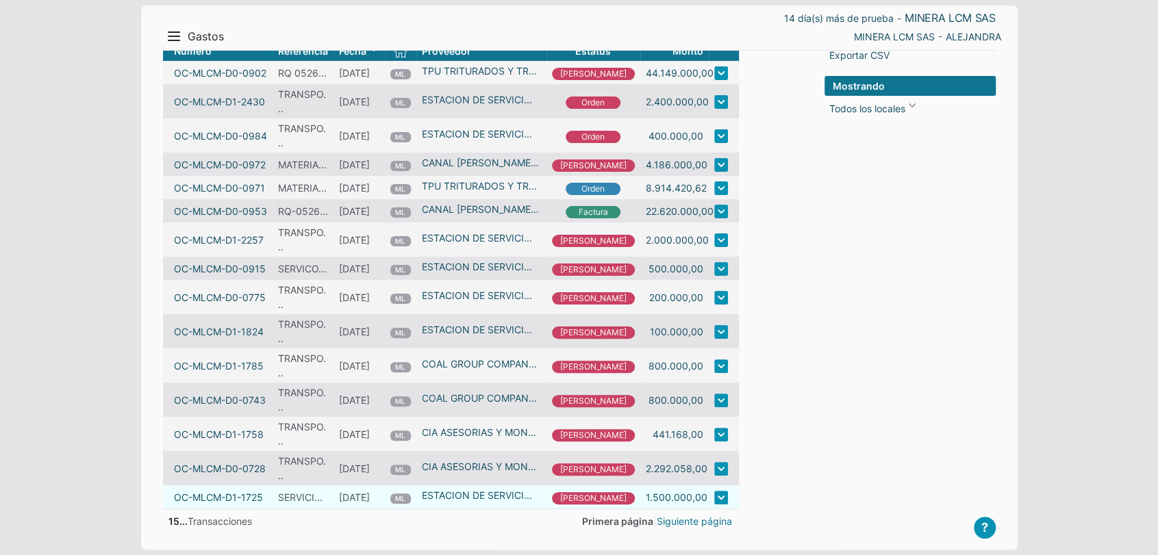
type input "transporte"
click at [661, 516] on link "Siguiente página" at bounding box center [694, 521] width 75 height 14
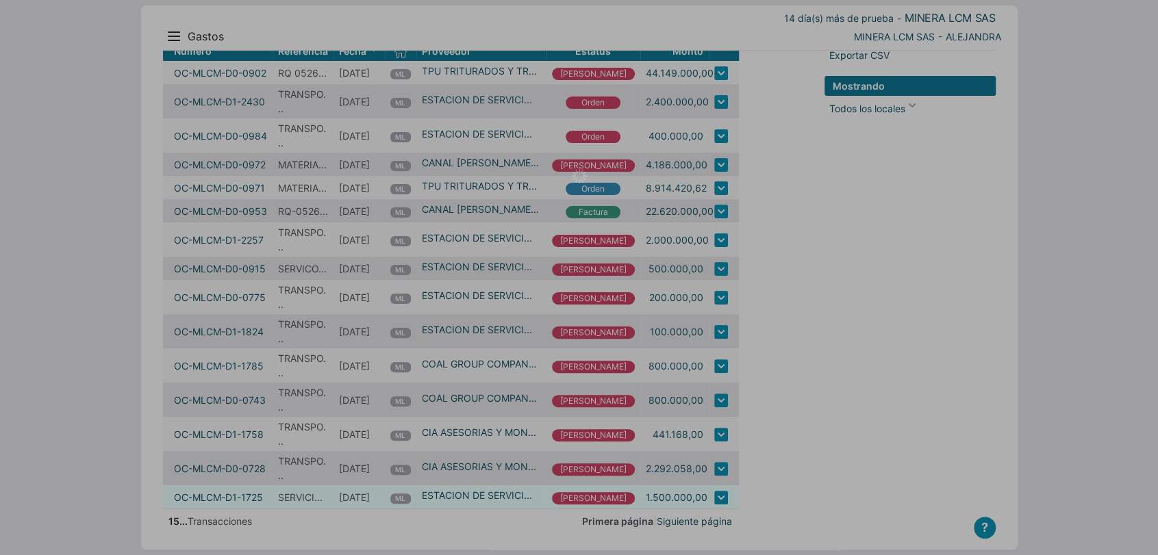
scroll to position [12, 0]
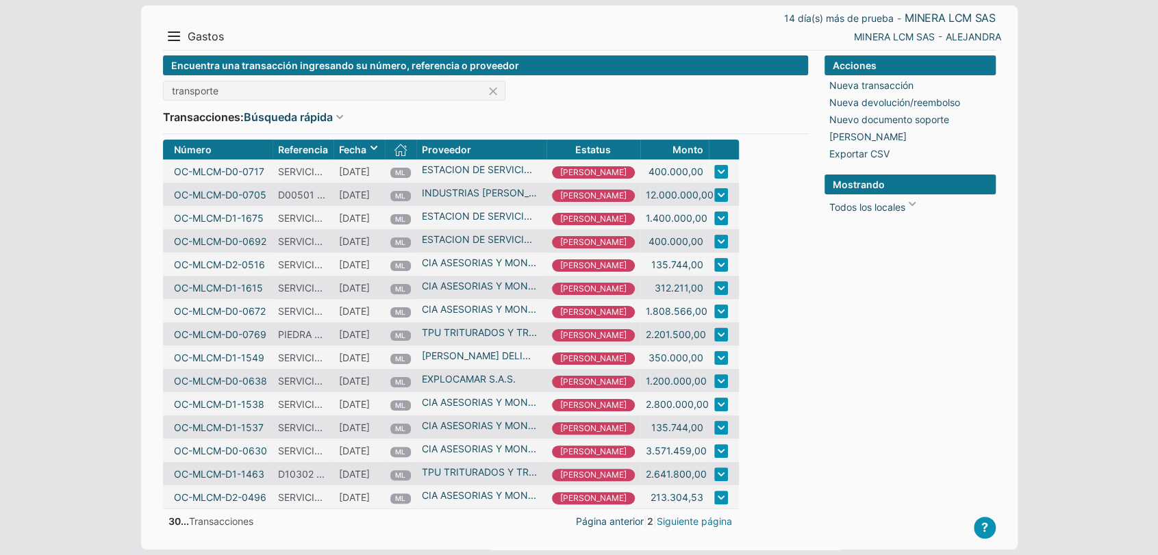
click at [678, 524] on link "Siguiente página" at bounding box center [694, 521] width 75 height 14
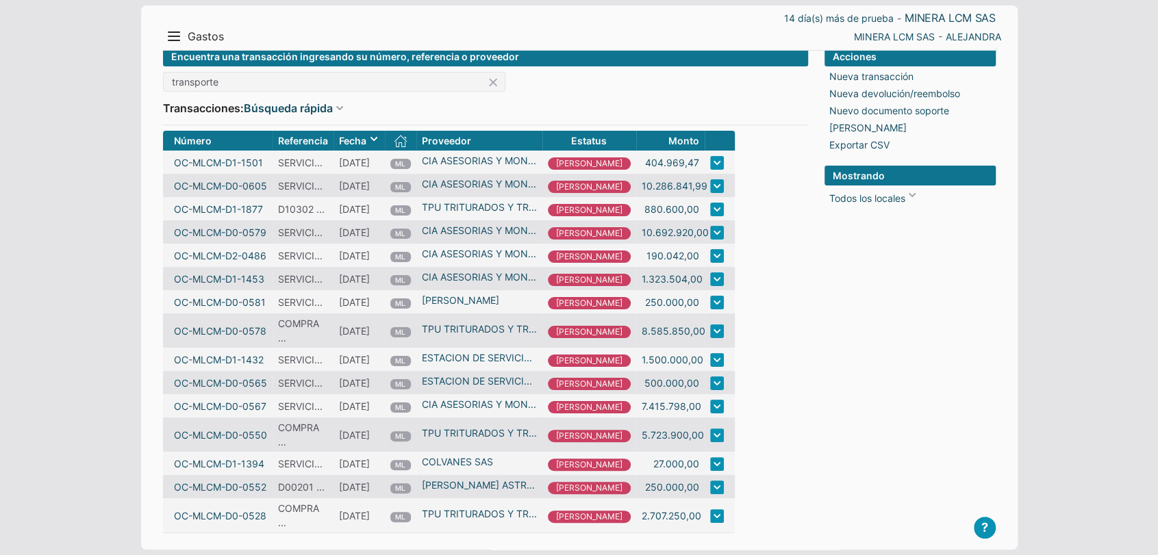
scroll to position [44, 0]
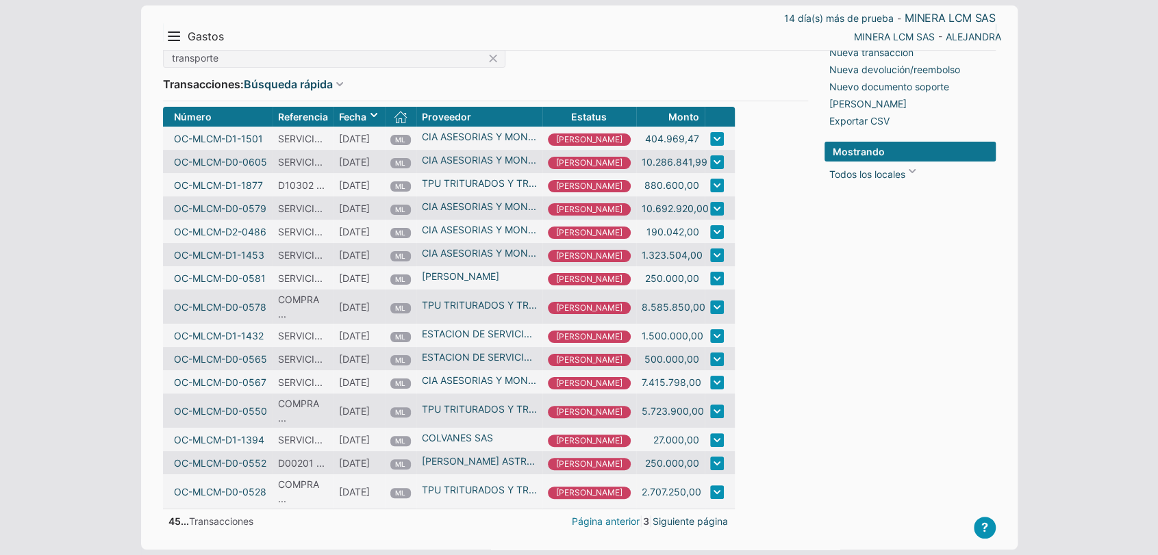
click at [588, 520] on link "Página anterior" at bounding box center [606, 521] width 68 height 14
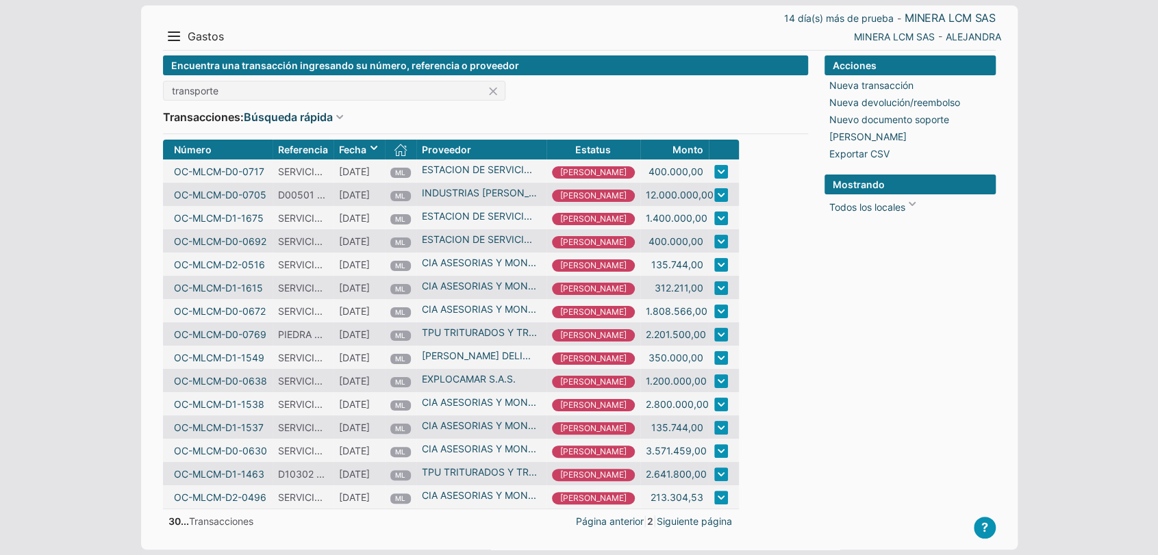
click at [588, 520] on link "Página anterior" at bounding box center [610, 521] width 68 height 14
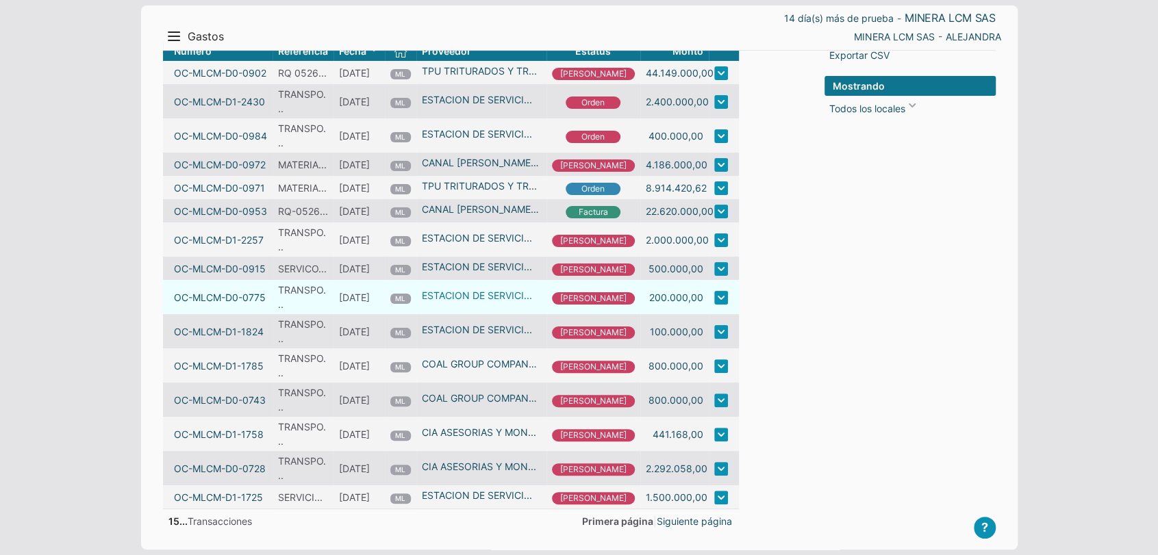
scroll to position [0, 0]
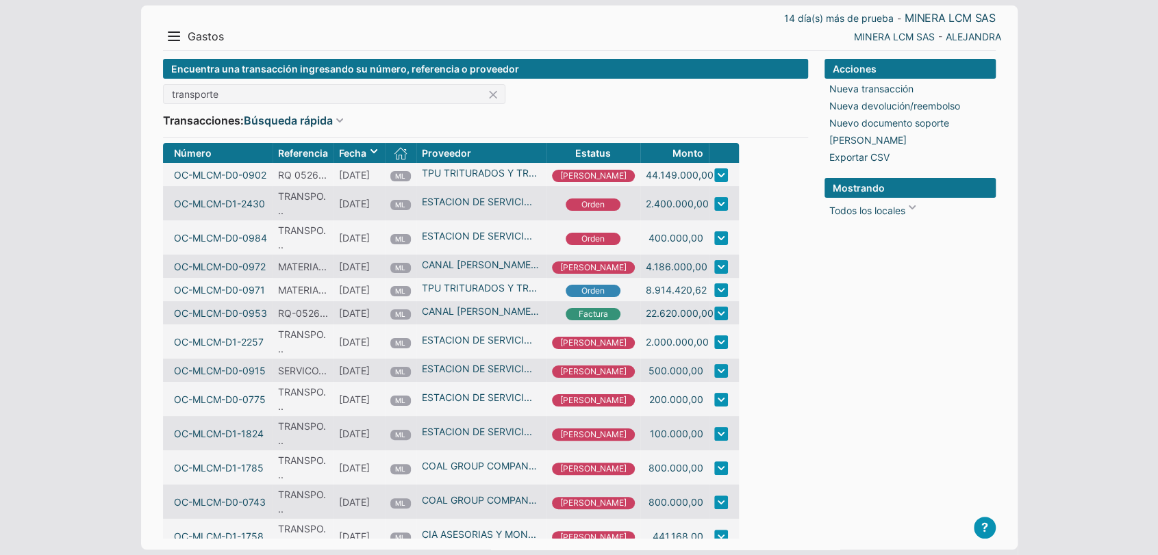
click at [805, 427] on form "Encuentra una transacción ingresando su número, referencia o proveedor transpor…" at bounding box center [485, 344] width 645 height 571
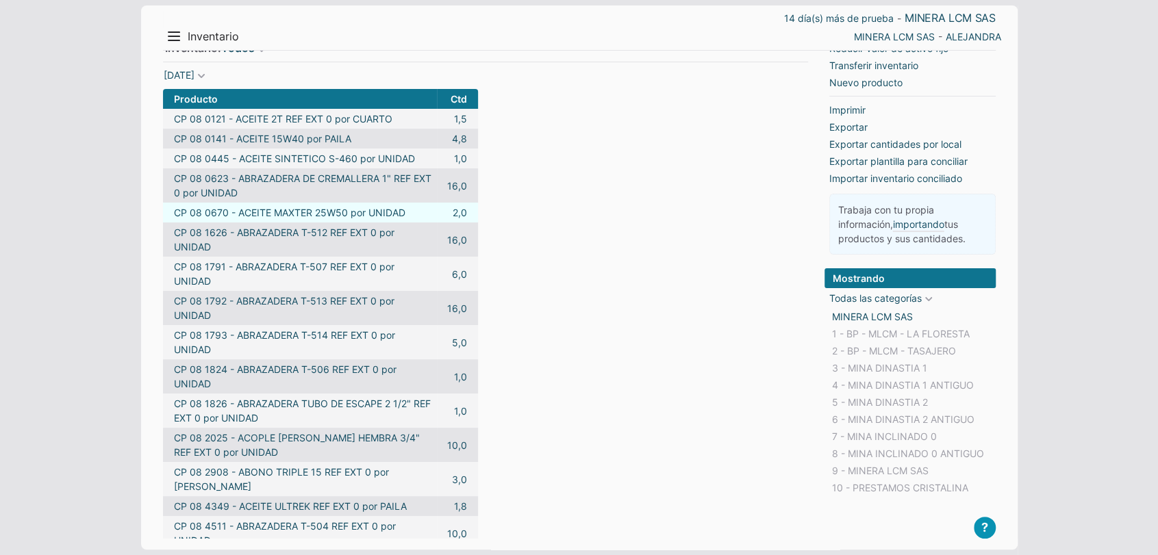
scroll to position [193, 0]
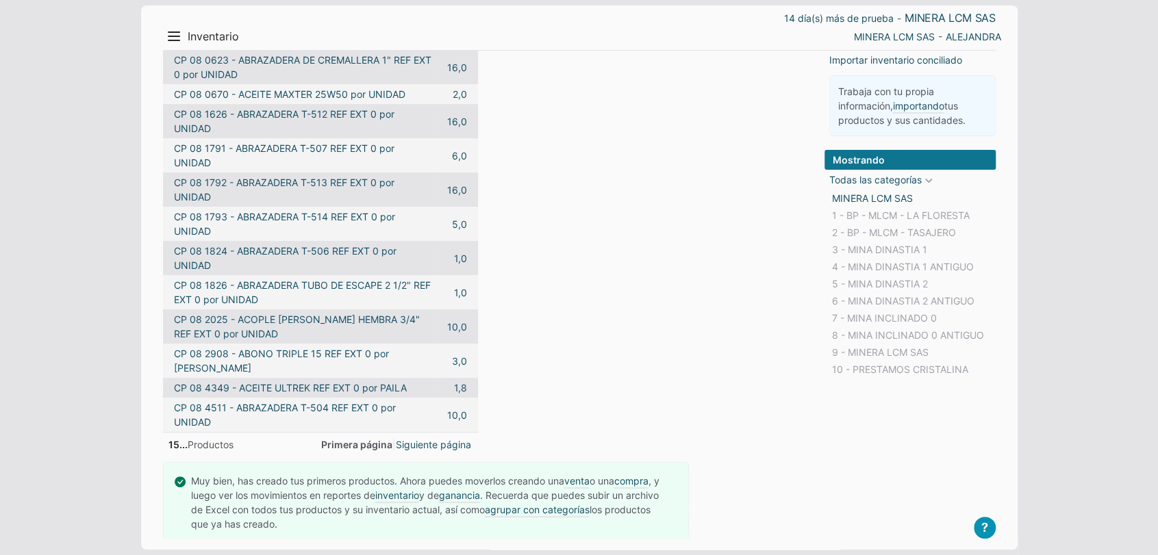
click at [455, 438] on div "Encuentra un producto ingresando su nombre Inventario: Todos Todos Mercancias M…" at bounding box center [485, 204] width 645 height 677
click at [450, 438] on link "Siguiente página" at bounding box center [433, 445] width 75 height 14
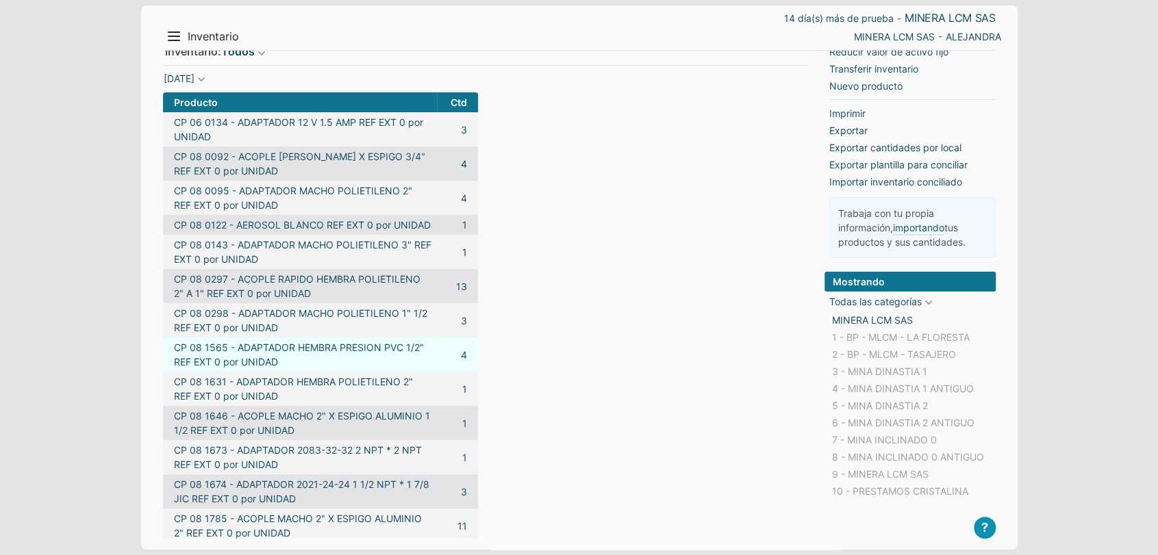
scroll to position [265, 0]
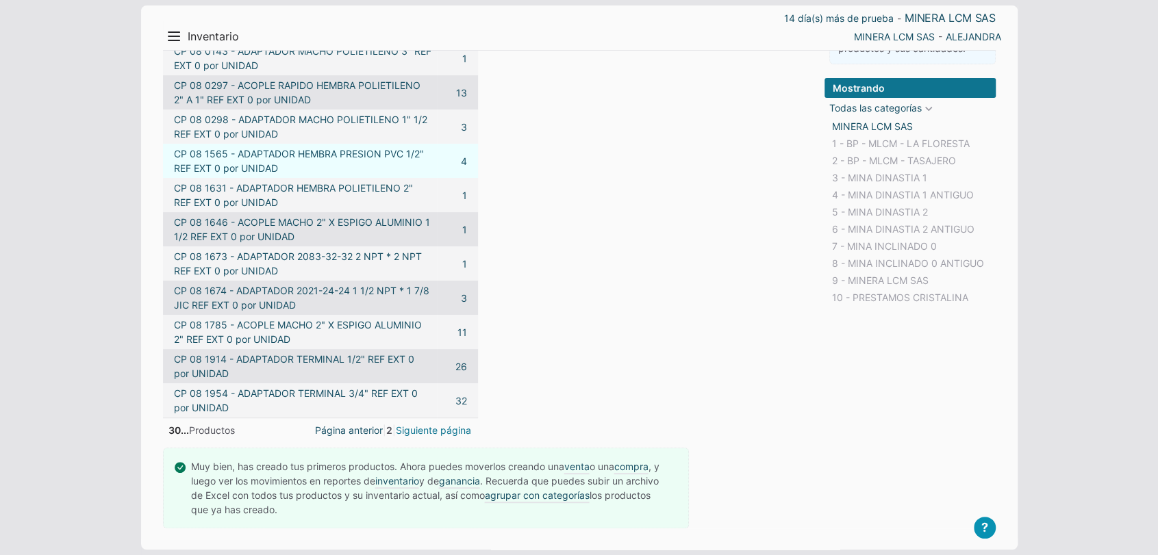
click at [449, 435] on link "Siguiente página" at bounding box center [433, 430] width 75 height 14
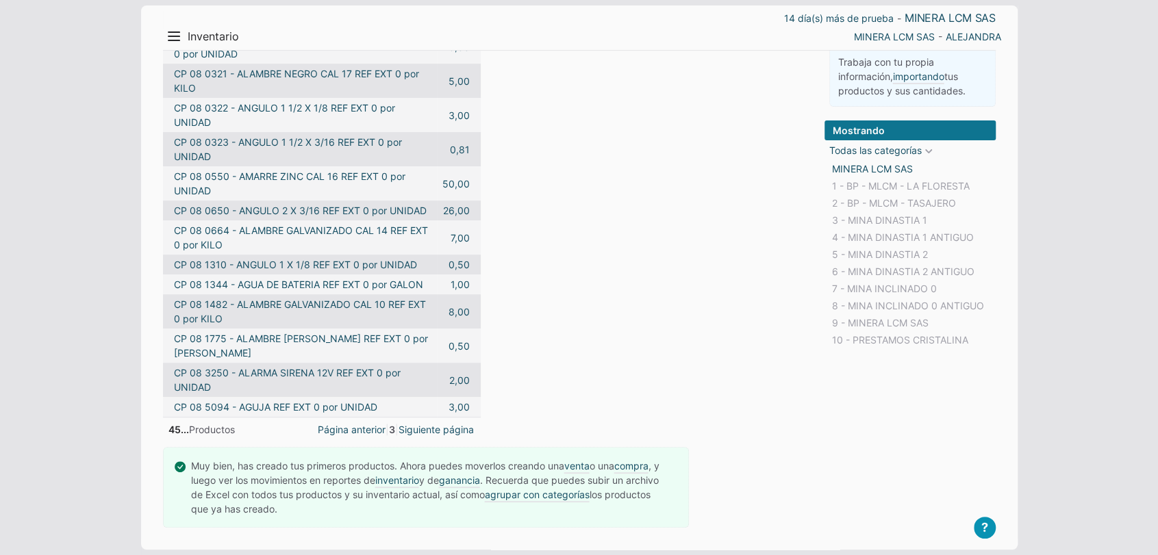
scroll to position [208, 0]
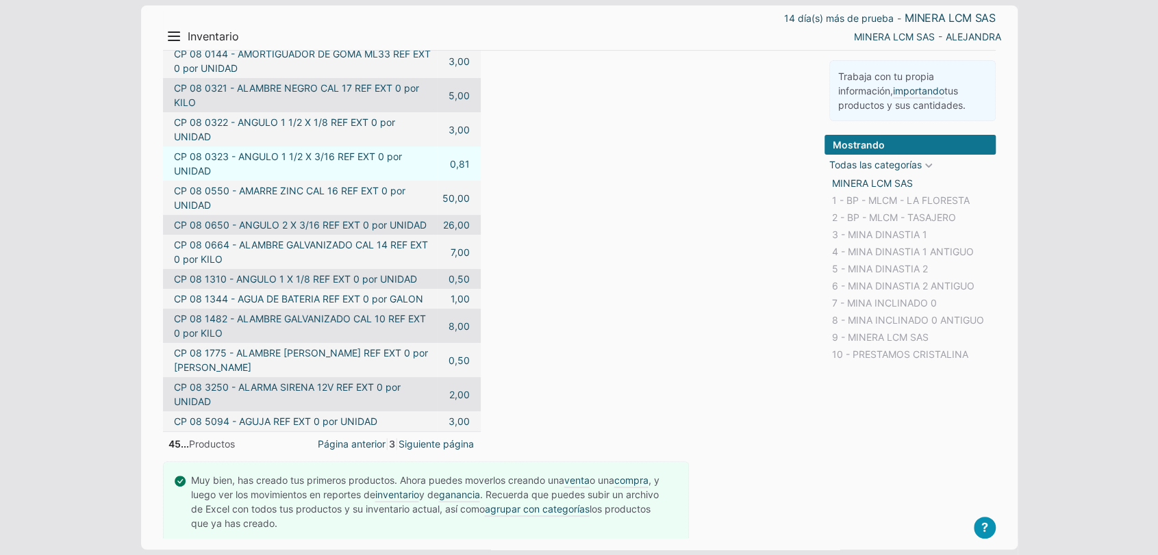
click at [455, 170] on td "0,81" at bounding box center [459, 164] width 44 height 34
click at [457, 168] on link "0,81" at bounding box center [460, 164] width 20 height 14
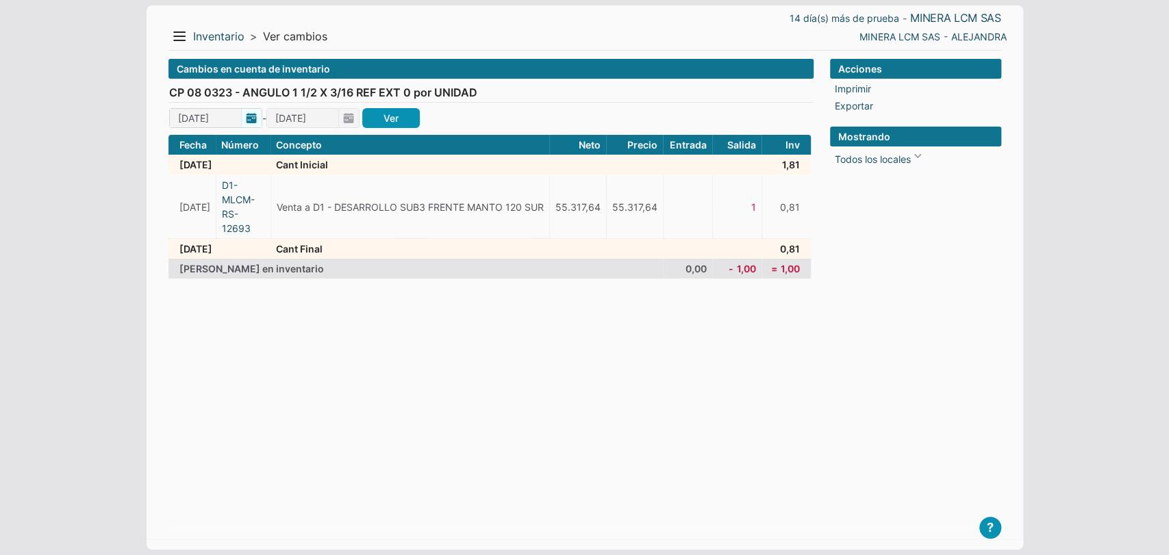
click at [246, 116] on span "[DATE]" at bounding box center [215, 118] width 93 height 20
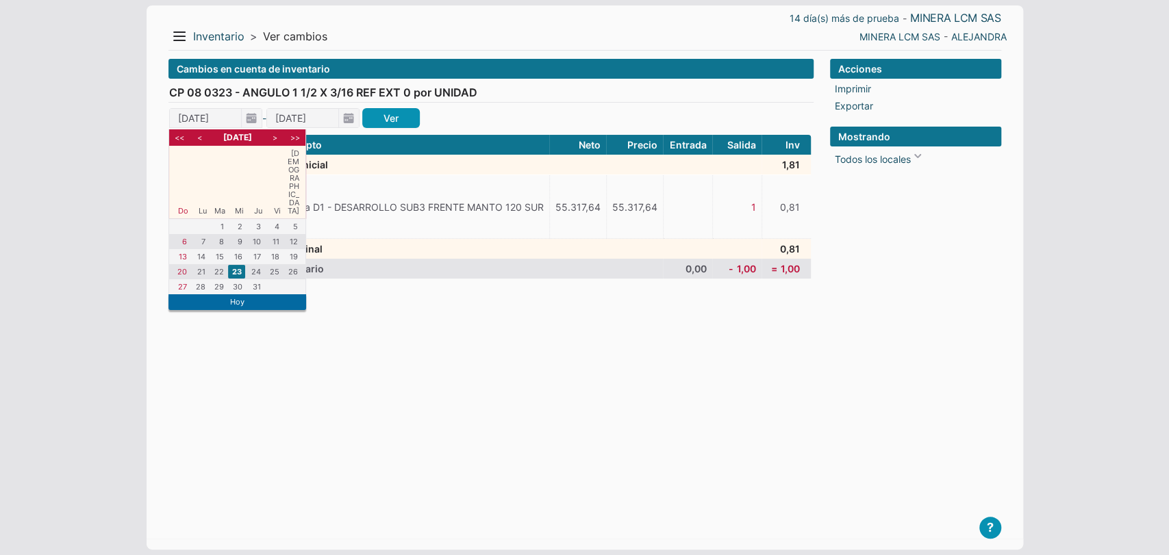
click at [181, 138] on li "<<" at bounding box center [181, 137] width 17 height 12
click at [186, 220] on li "1" at bounding box center [181, 227] width 17 height 14
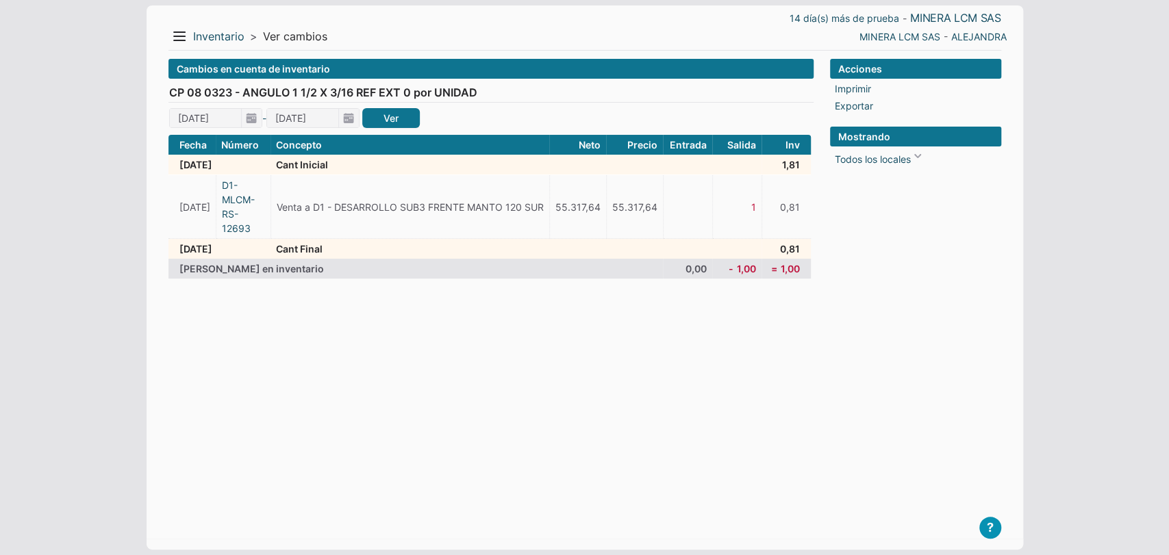
click at [394, 123] on link "Ver" at bounding box center [391, 118] width 58 height 20
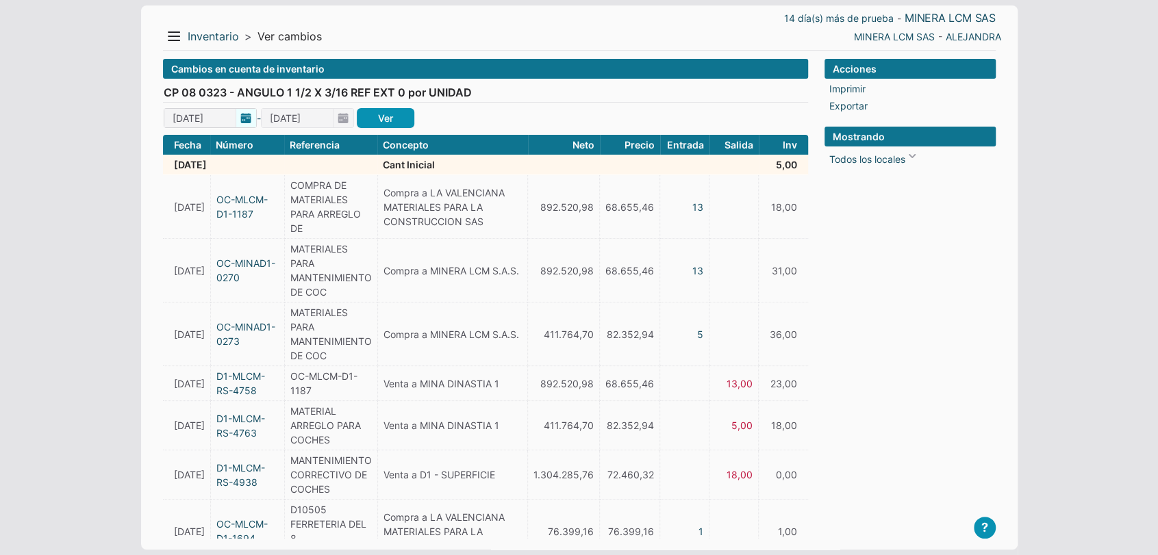
click at [242, 123] on span "01/10/2023" at bounding box center [210, 118] width 93 height 20
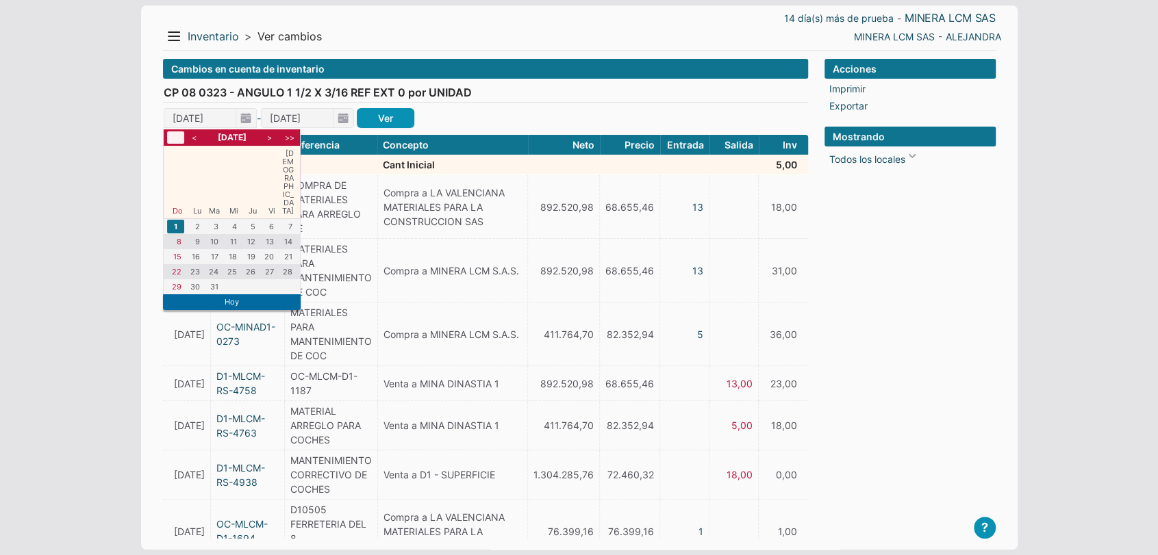
click at [170, 133] on li "<<" at bounding box center [175, 137] width 17 height 12
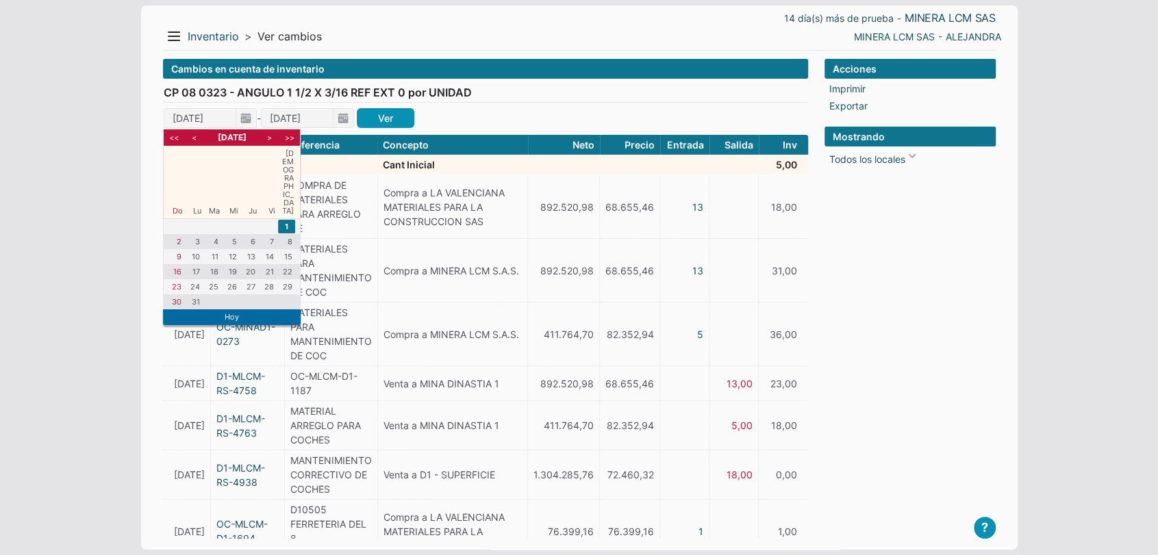
click at [289, 220] on li "1" at bounding box center [286, 227] width 17 height 14
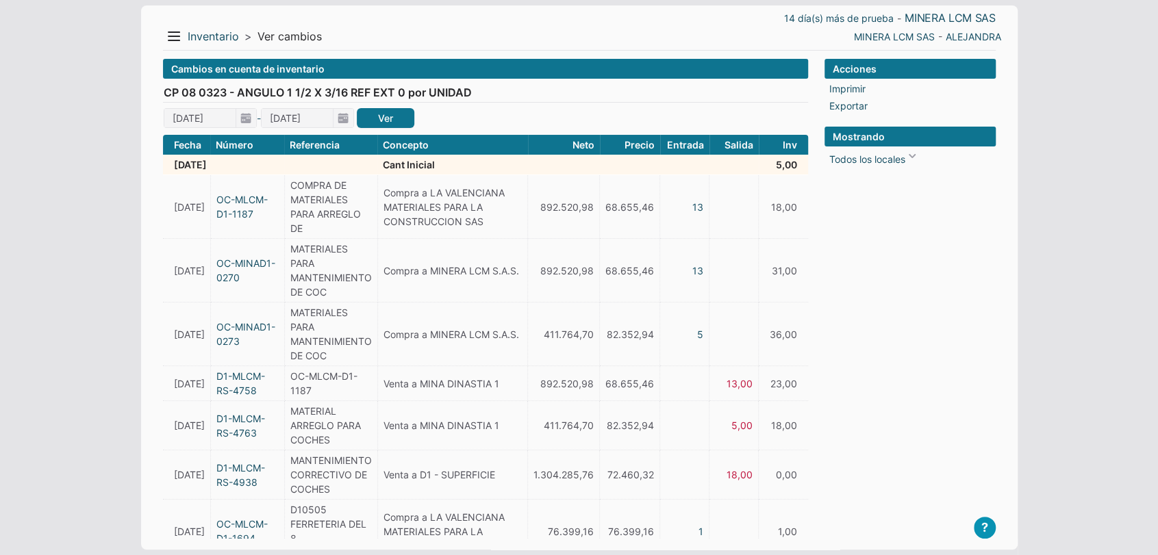
click at [369, 126] on link "Ver" at bounding box center [386, 118] width 58 height 20
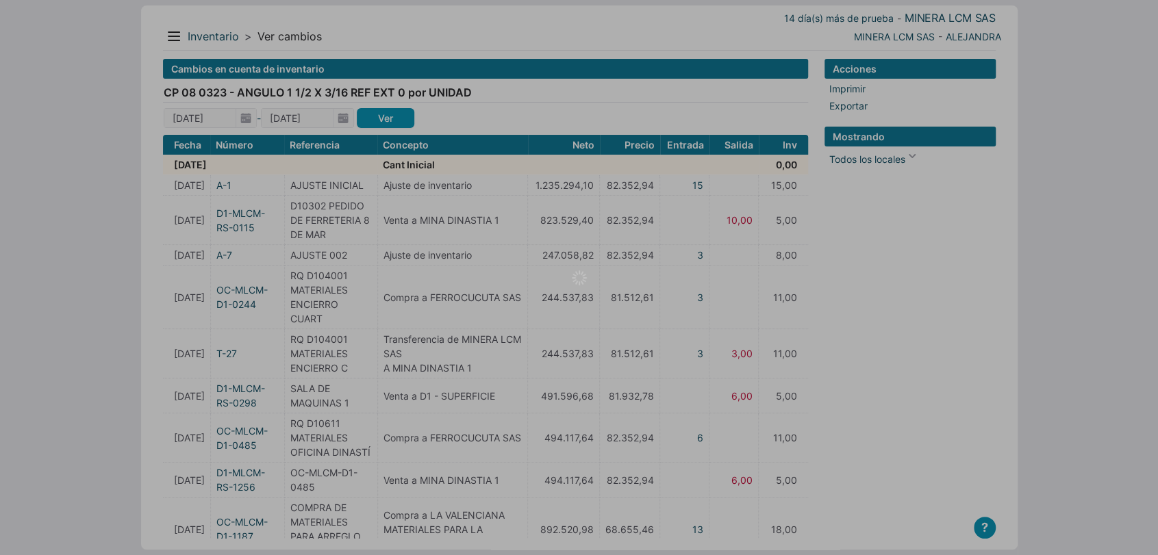
type input "01/10/2023"
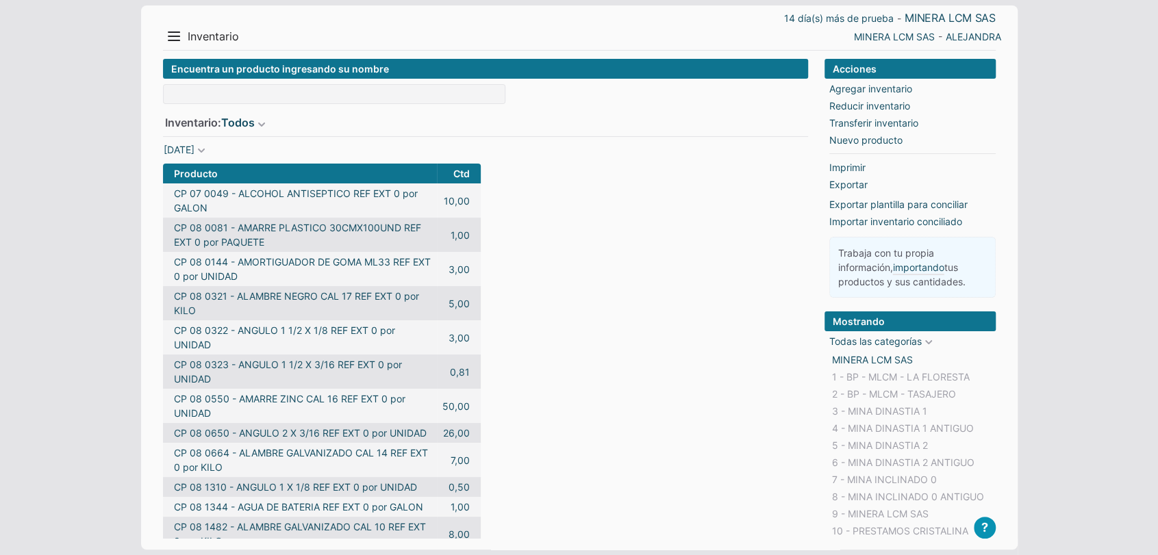
click at [752, 364] on form "Encuentra un producto ingresando su nombre Inventario: Todos Todos Mercancias M…" at bounding box center [485, 359] width 645 height 600
click at [912, 377] on link "1 - BP - MLCM - LA FLORESTA" at bounding box center [900, 376] width 143 height 17
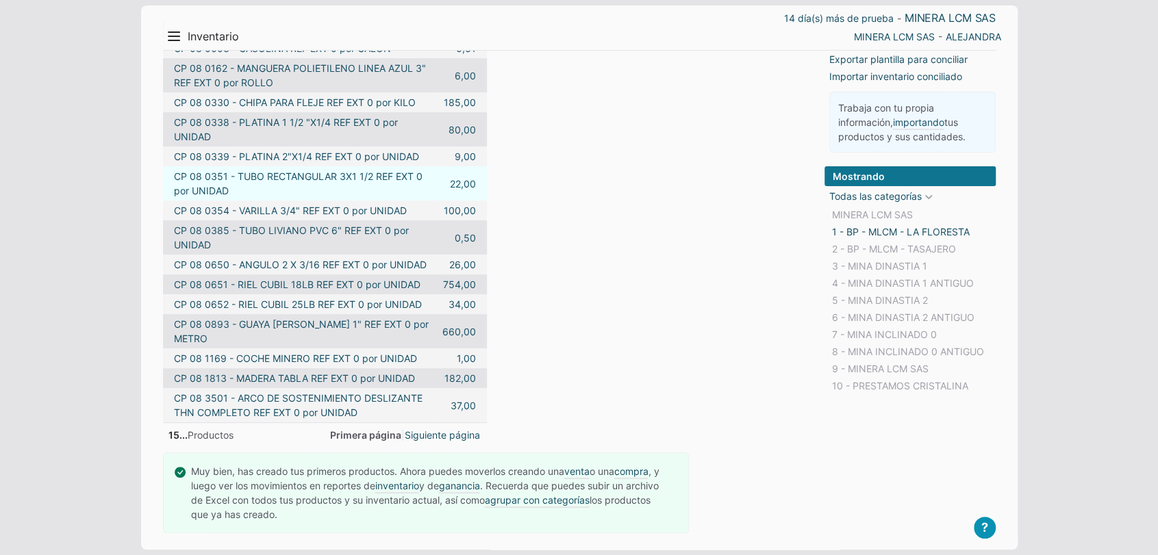
scroll to position [150, 0]
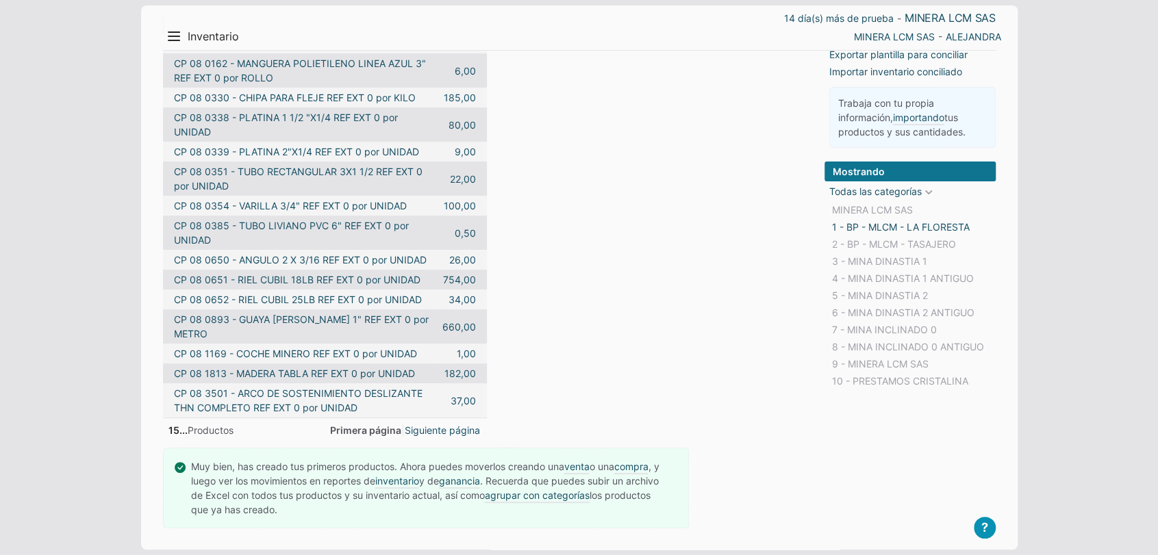
click at [447, 420] on div "15... Productos Primera página | Siguiente página" at bounding box center [325, 427] width 324 height 18
click at [455, 429] on link "Siguiente página" at bounding box center [442, 430] width 75 height 14
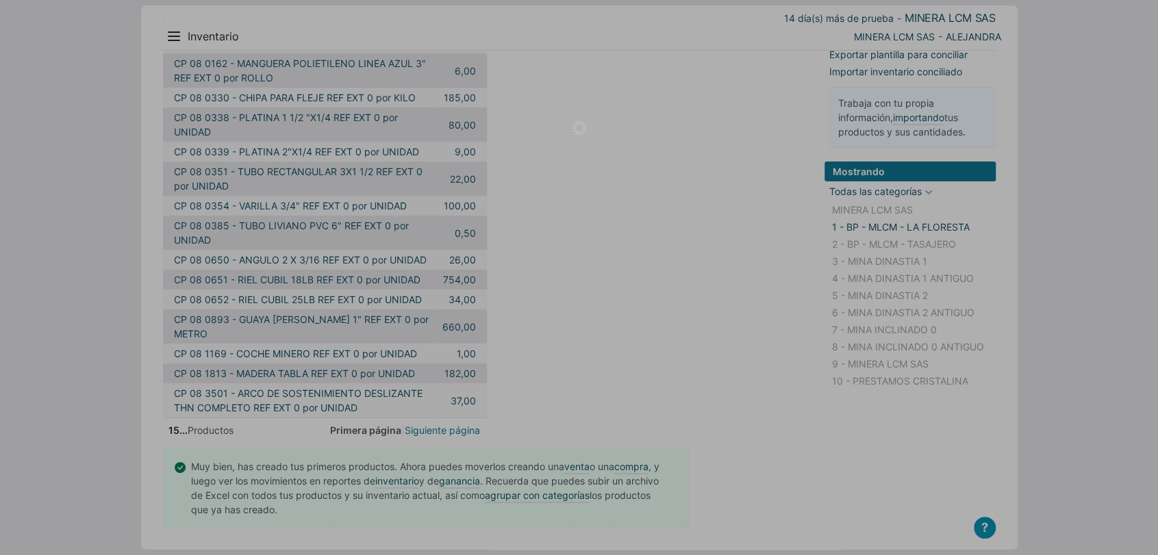
scroll to position [25, 0]
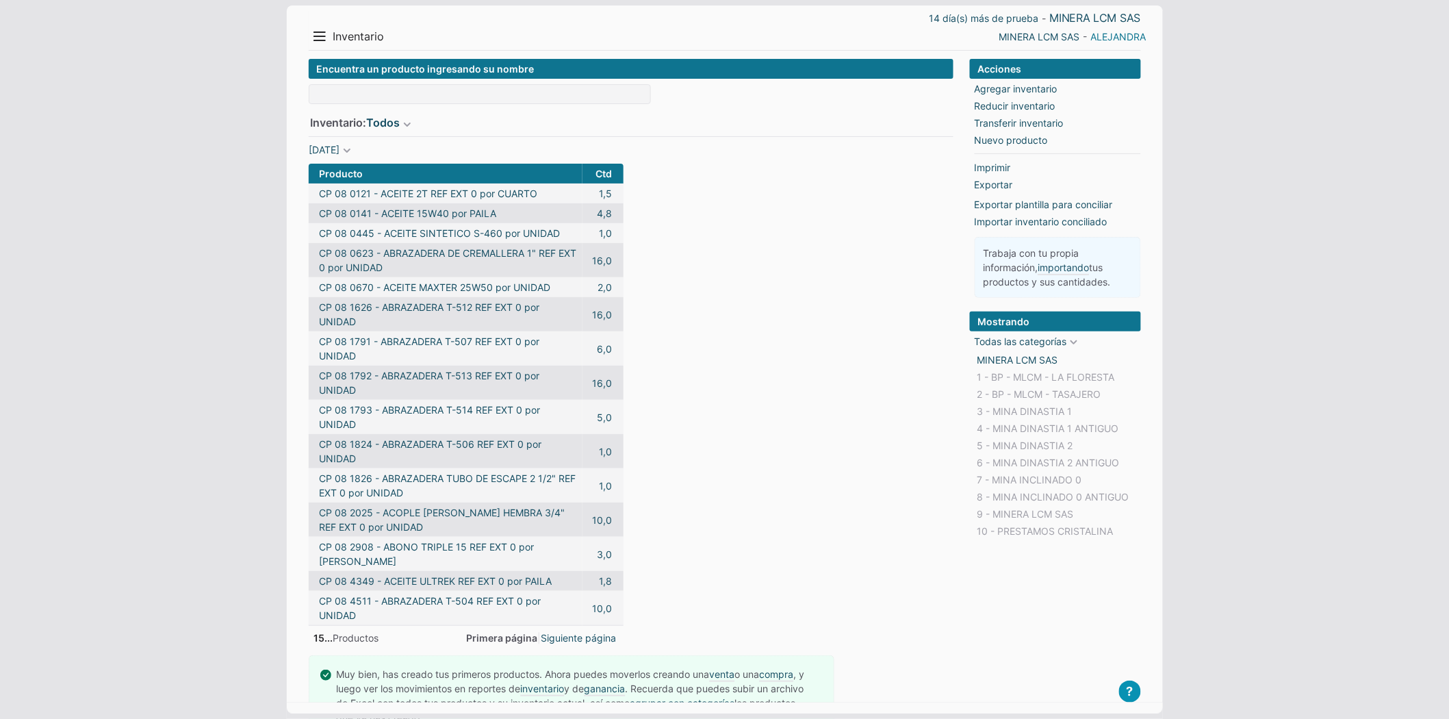
click at [1123, 39] on link "ALEJANDRA" at bounding box center [1118, 36] width 55 height 14
click at [1116, 88] on li "Salir" at bounding box center [1120, 84] width 62 height 20
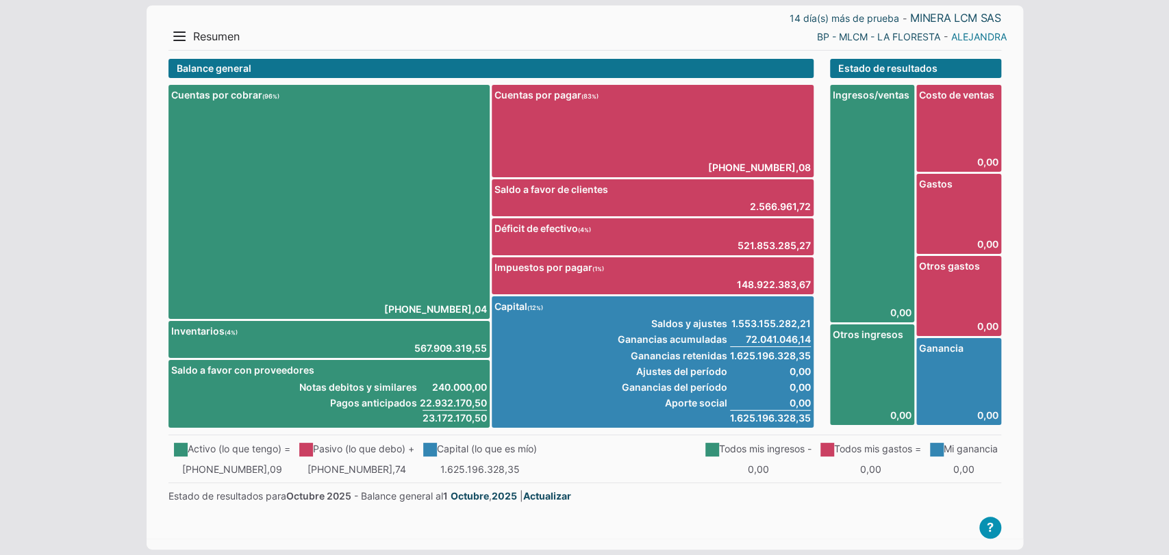
click at [990, 34] on link "ALEJANDRA" at bounding box center [978, 36] width 55 height 14
click at [968, 75] on li "Salir" at bounding box center [980, 85] width 62 height 20
